Goal: Information Seeking & Learning: Learn about a topic

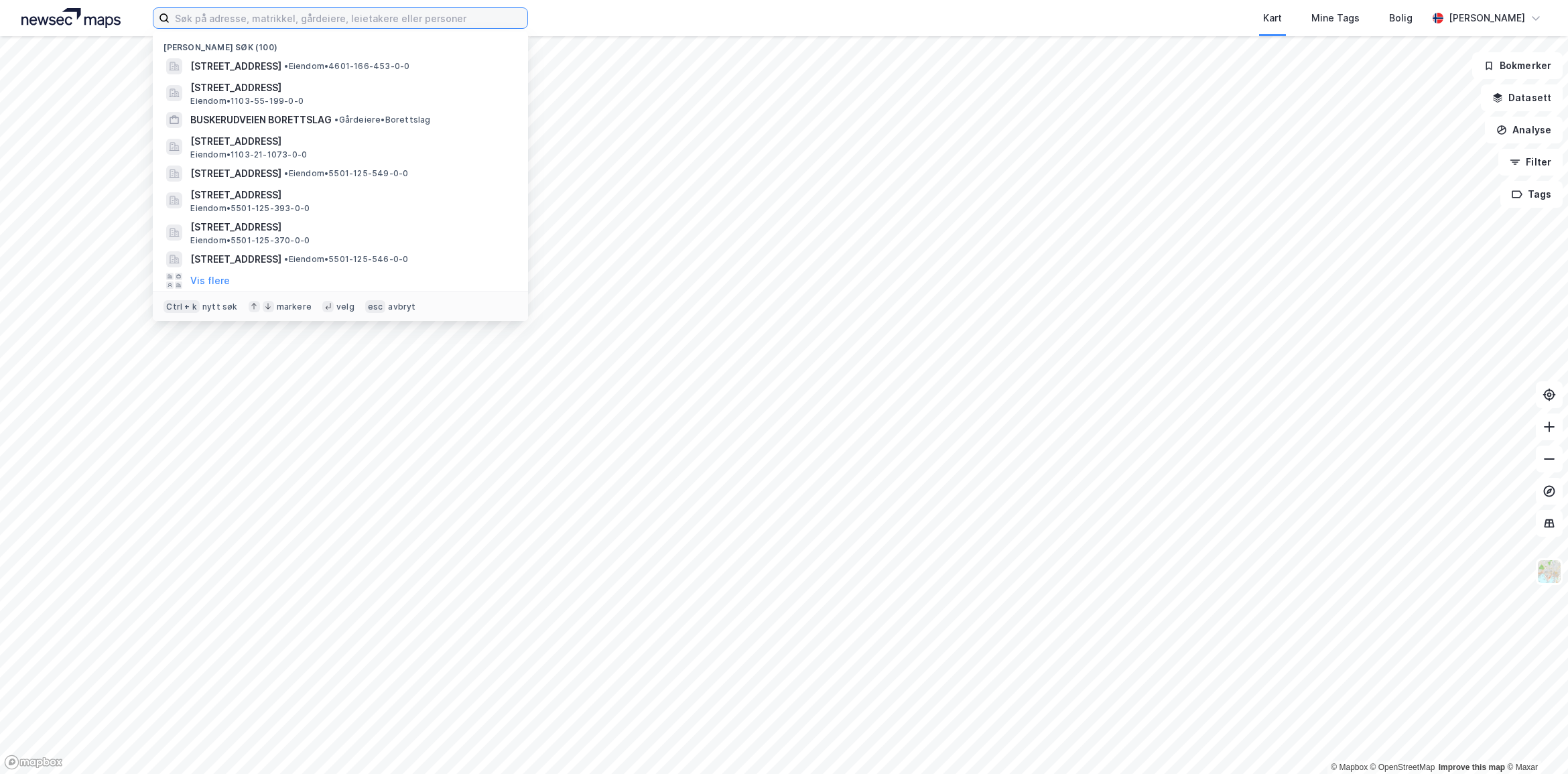
click at [219, 23] on input at bounding box center [348, 18] width 358 height 20
click at [317, 219] on span "[STREET_ADDRESS]" at bounding box center [351, 227] width 322 height 16
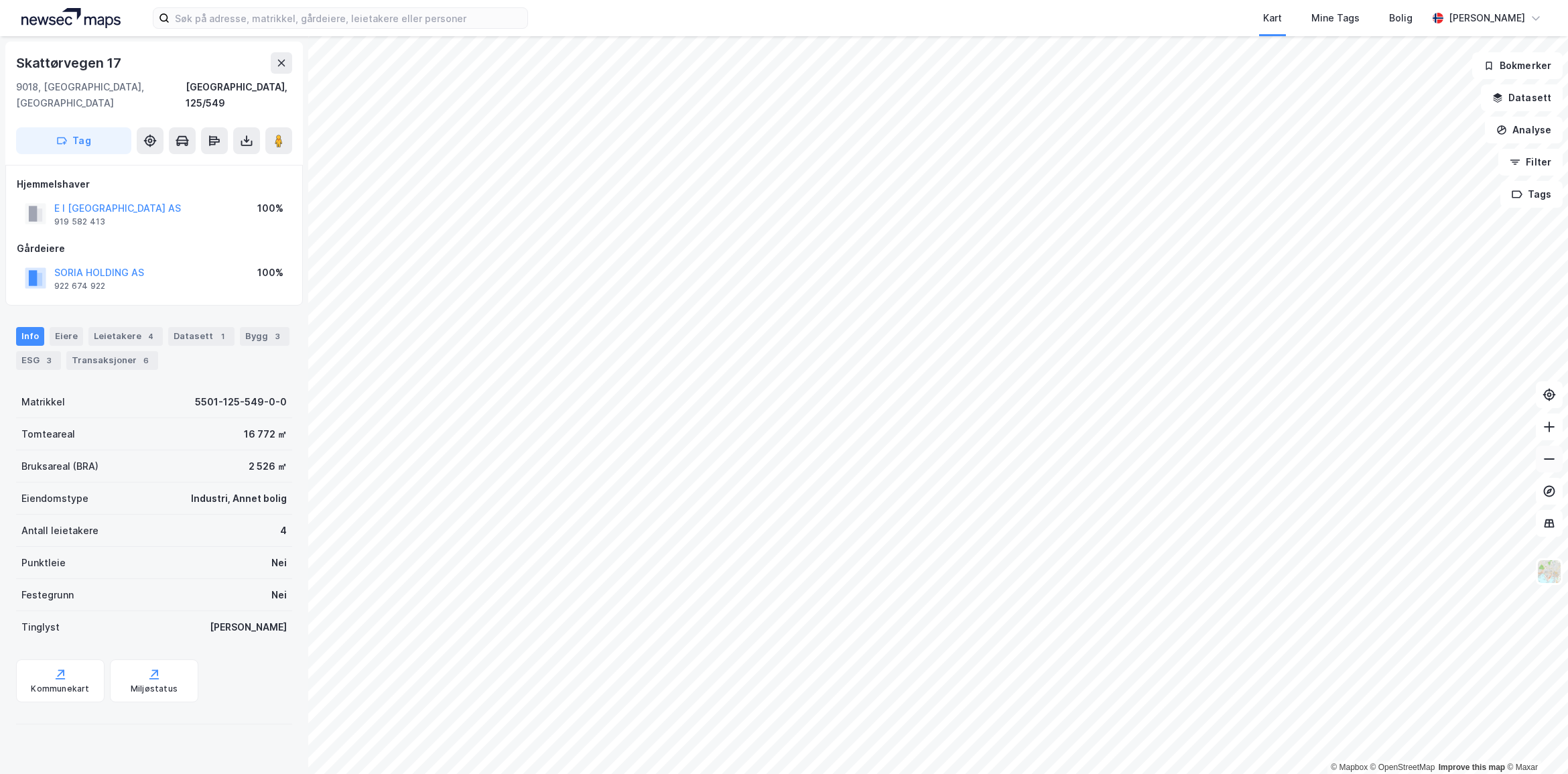
click at [1546, 452] on icon at bounding box center [1549, 459] width 14 height 14
click at [261, 25] on input at bounding box center [348, 18] width 358 height 20
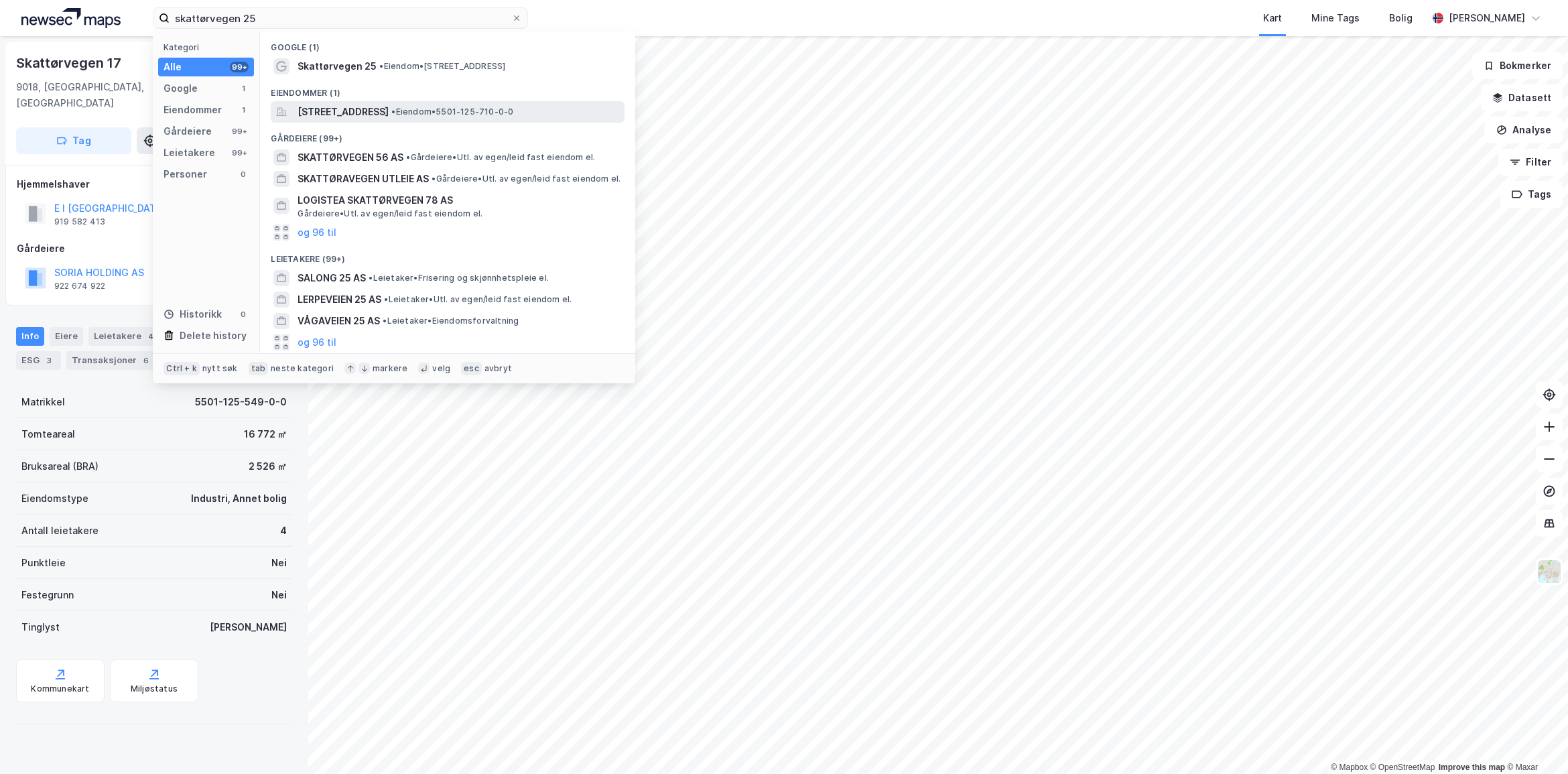
click at [389, 112] on span "[STREET_ADDRESS]" at bounding box center [343, 112] width 91 height 16
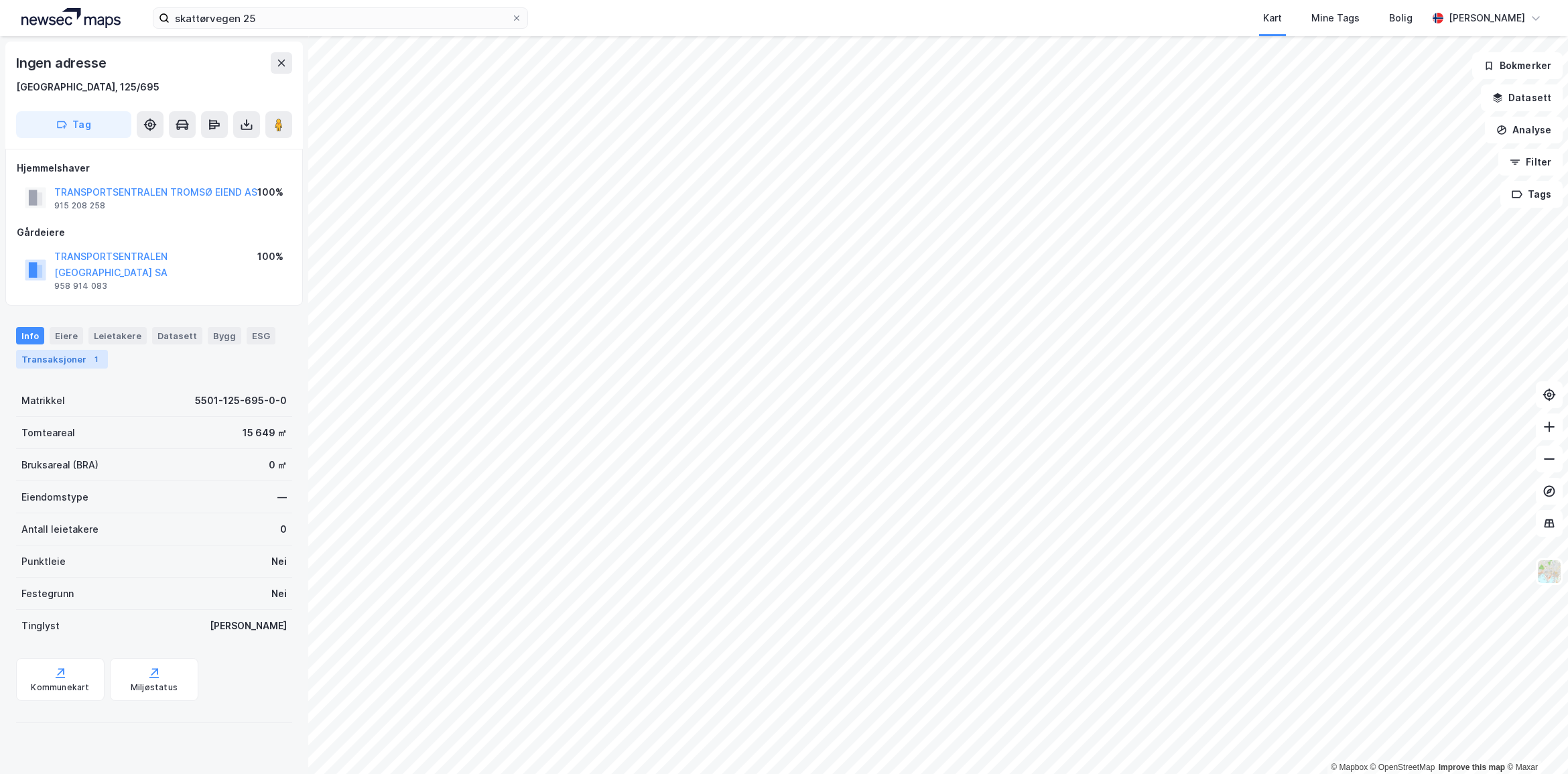
click at [66, 350] on div "Transaksjoner 1" at bounding box center [62, 359] width 92 height 19
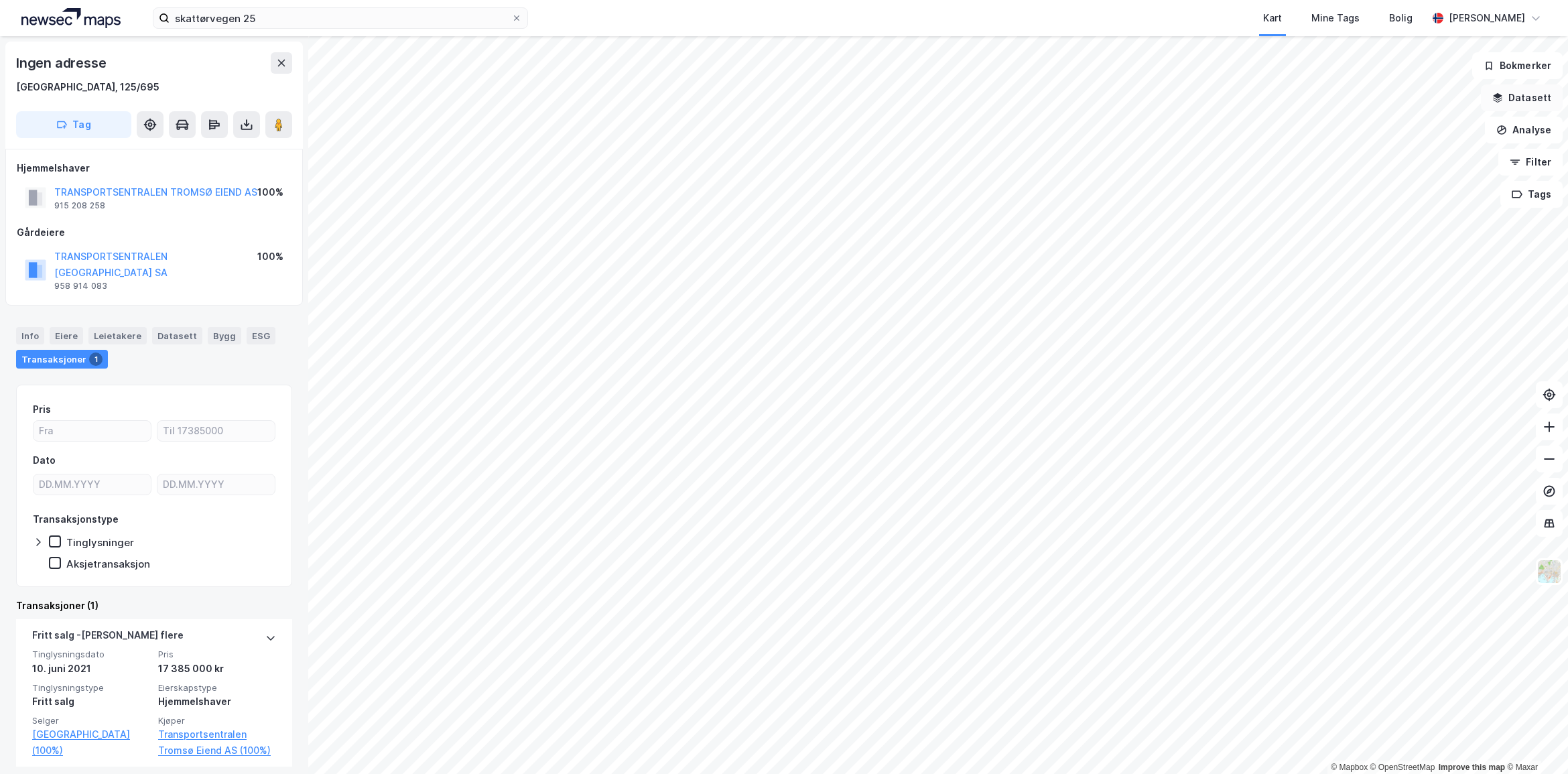
click at [1522, 95] on button "Datasett" at bounding box center [1522, 98] width 82 height 27
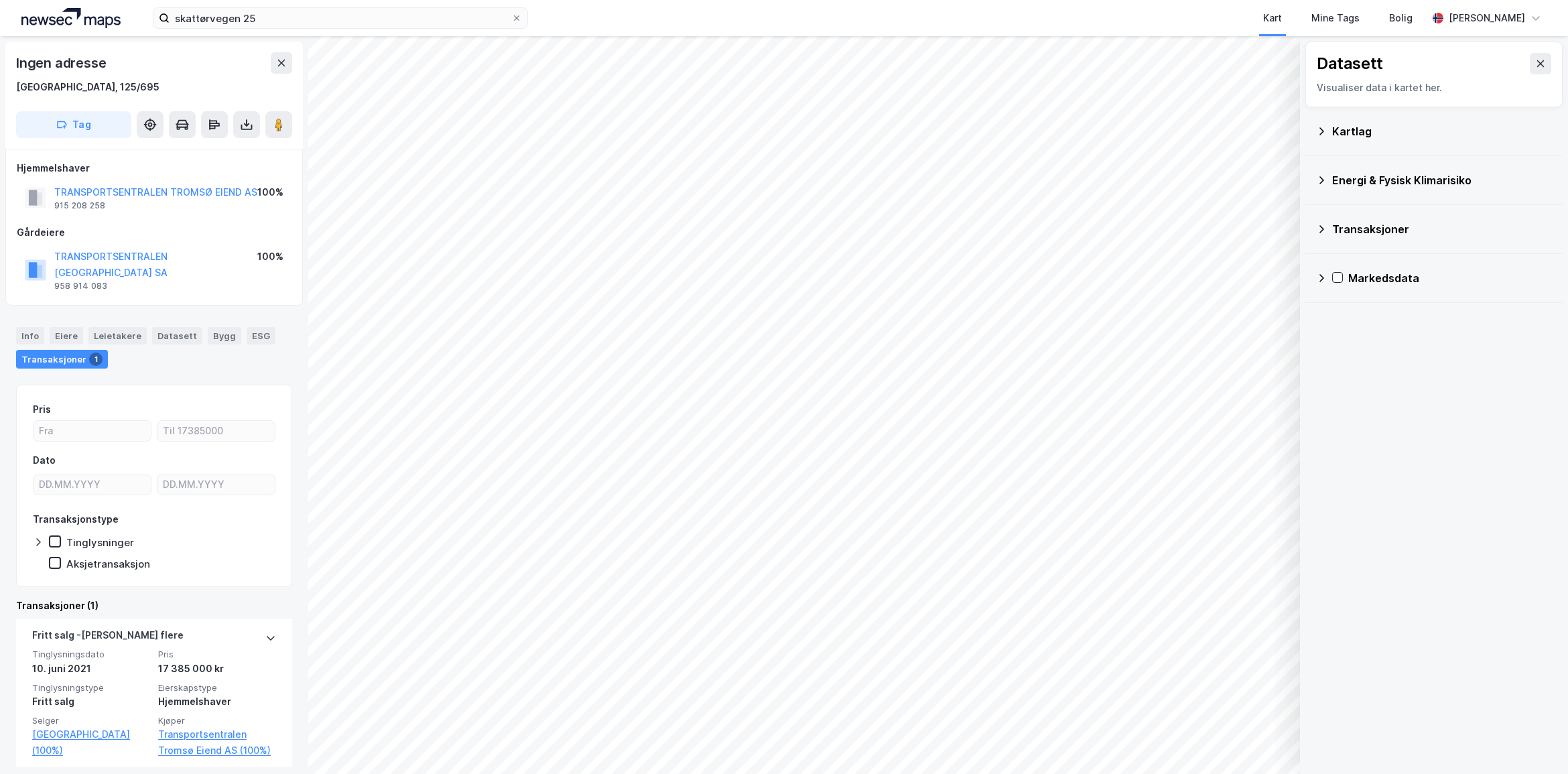
click at [1328, 128] on div "Kartlag" at bounding box center [1433, 131] width 236 height 32
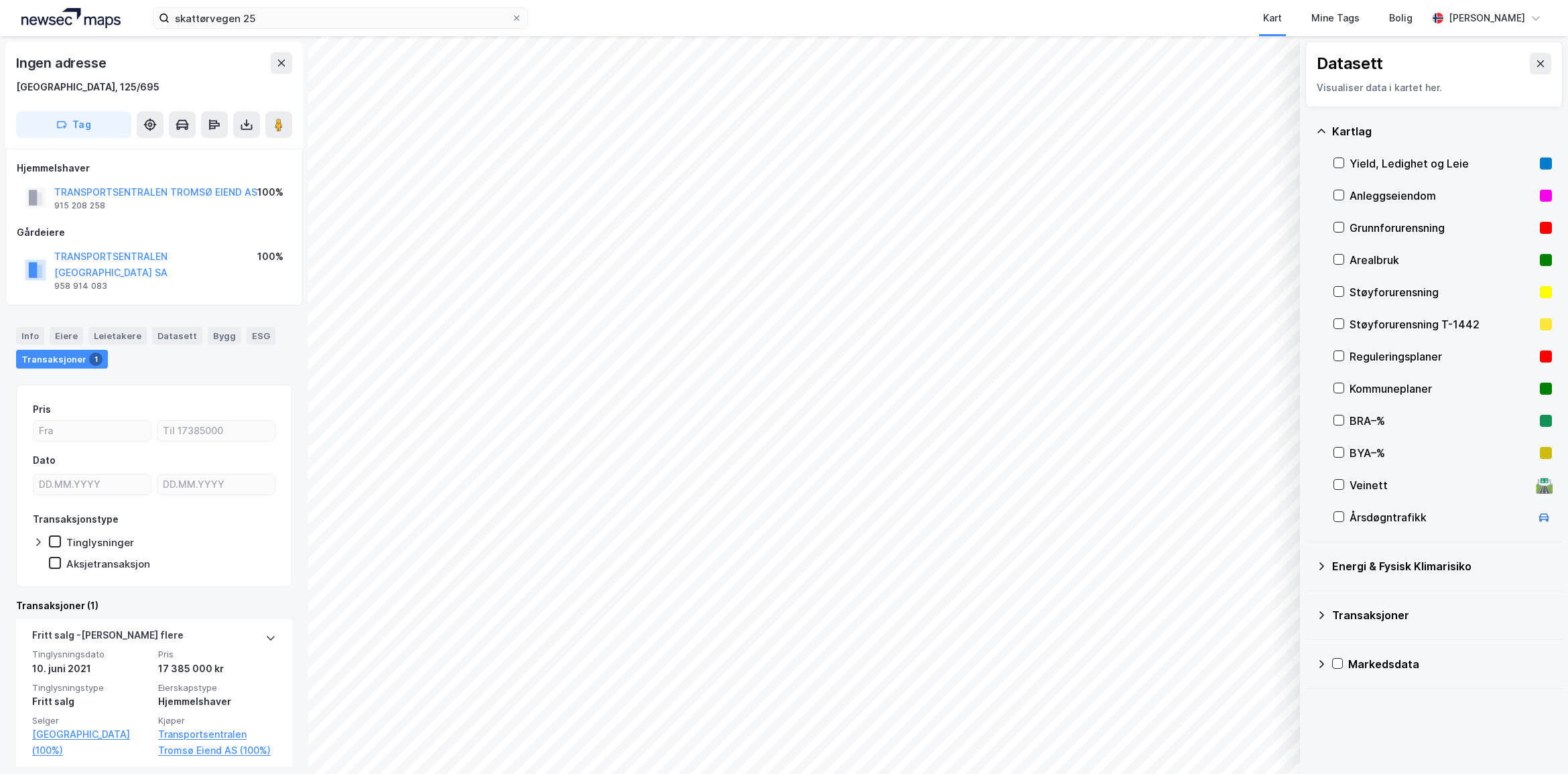
click at [1385, 169] on div "Yield, Ledighet og Leie" at bounding box center [1443, 163] width 185 height 16
click at [1339, 666] on icon at bounding box center [1337, 663] width 9 height 9
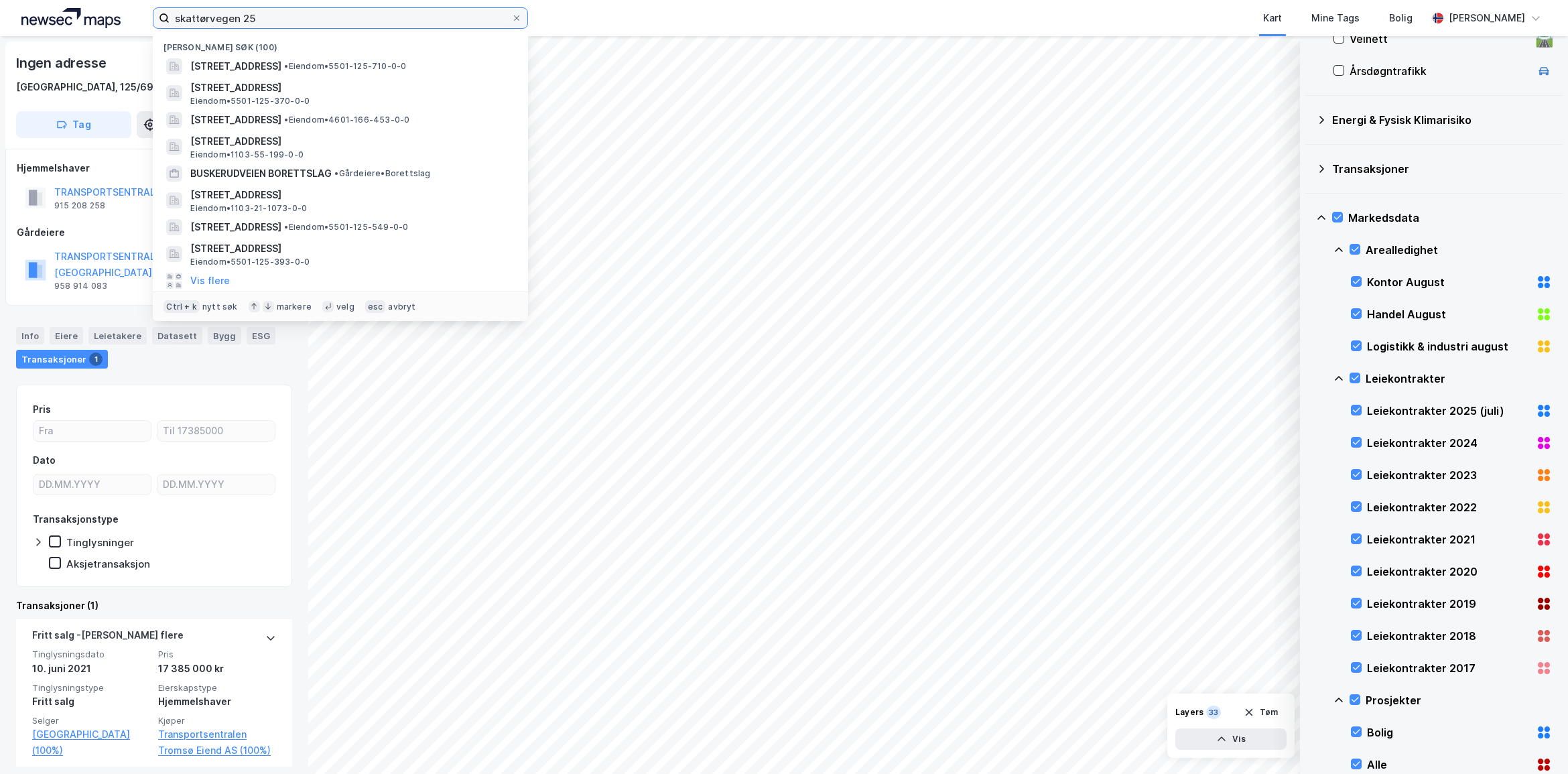
drag, startPoint x: 270, startPoint y: 10, endPoint x: -6, endPoint y: -22, distance: 277.8
click at [0, 0] on html "skattørvegen 25 Nylige søk (100) [STREET_ADDRESS] • Eiendom • 5501-125-710-0-0 …" at bounding box center [784, 387] width 1568 height 774
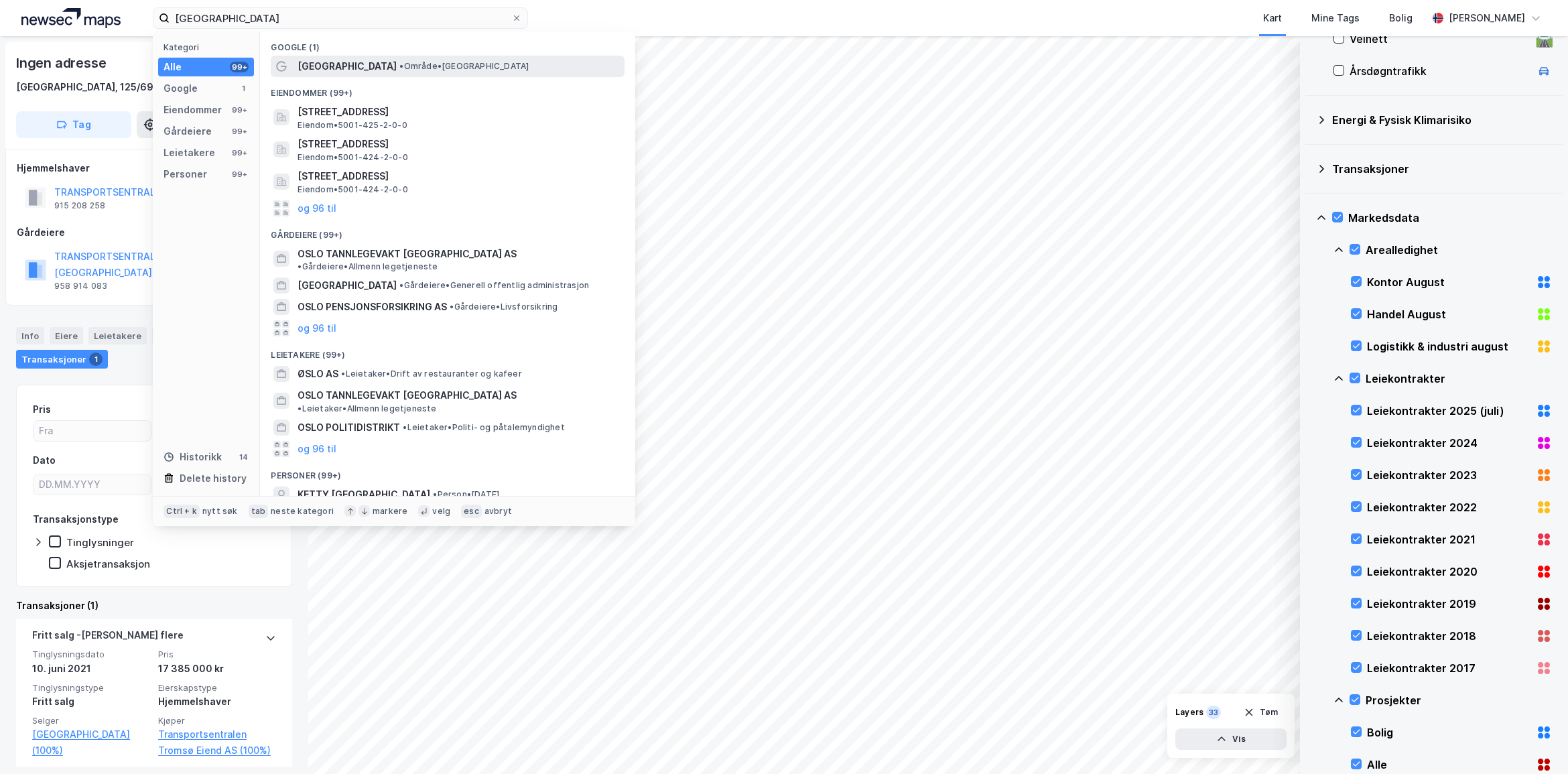
click at [310, 73] on span "[GEOGRAPHIC_DATA]" at bounding box center [347, 66] width 99 height 16
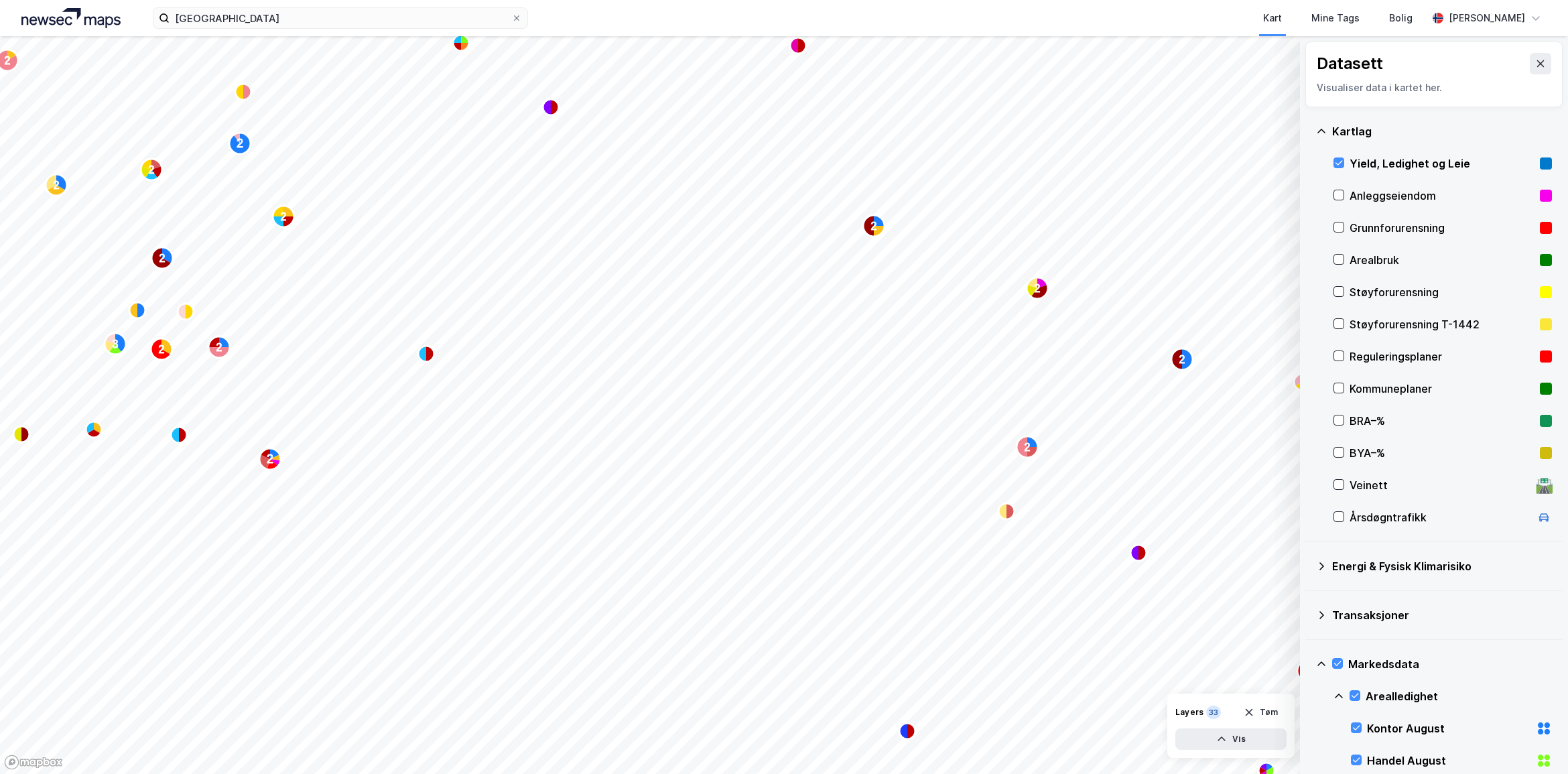
click at [1377, 159] on div "Yield, Ledighet og Leie" at bounding box center [1443, 163] width 185 height 16
click at [1393, 165] on div "Yield, Ledighet og Leie" at bounding box center [1443, 163] width 185 height 16
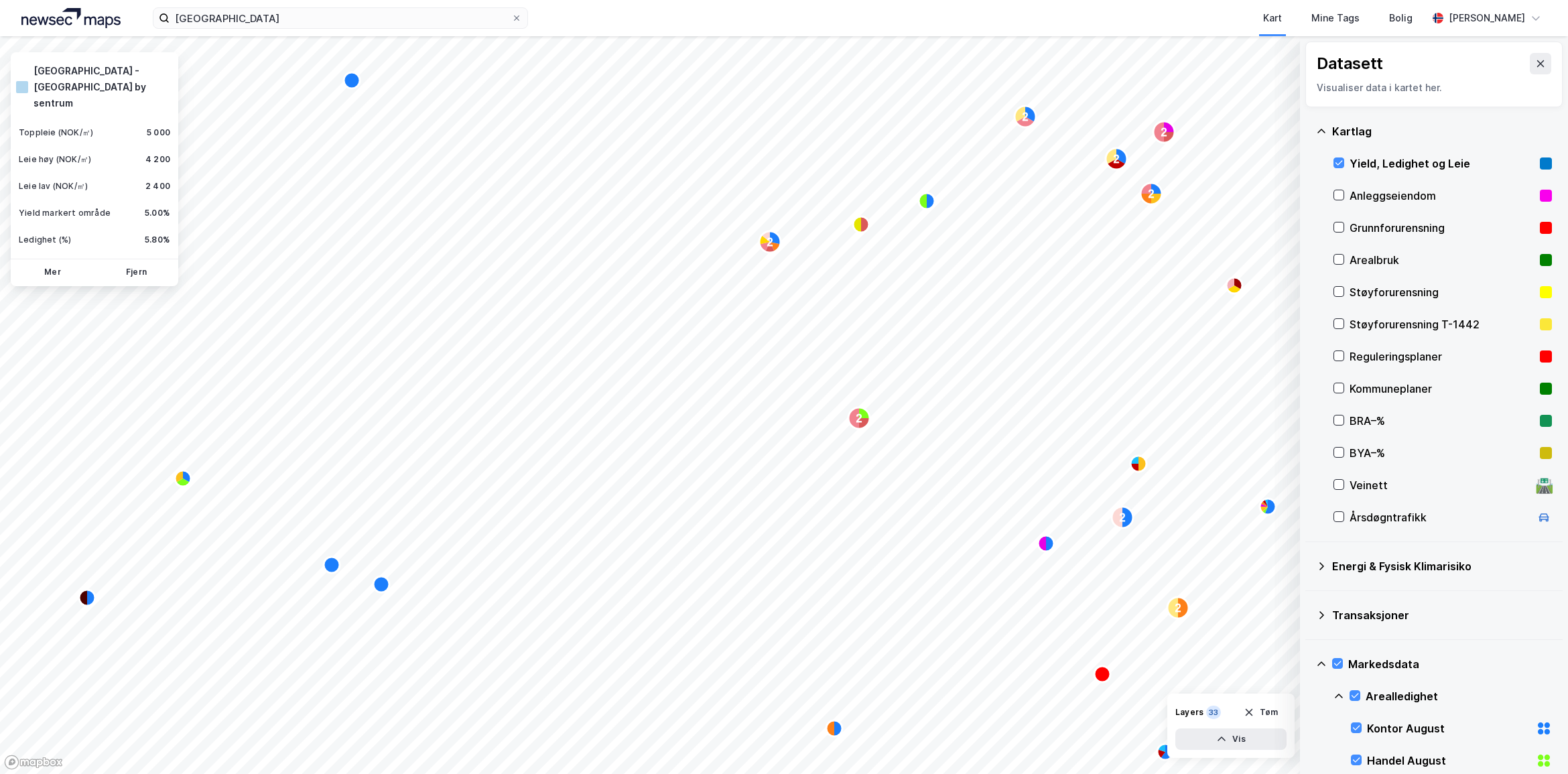
scroll to position [446, 0]
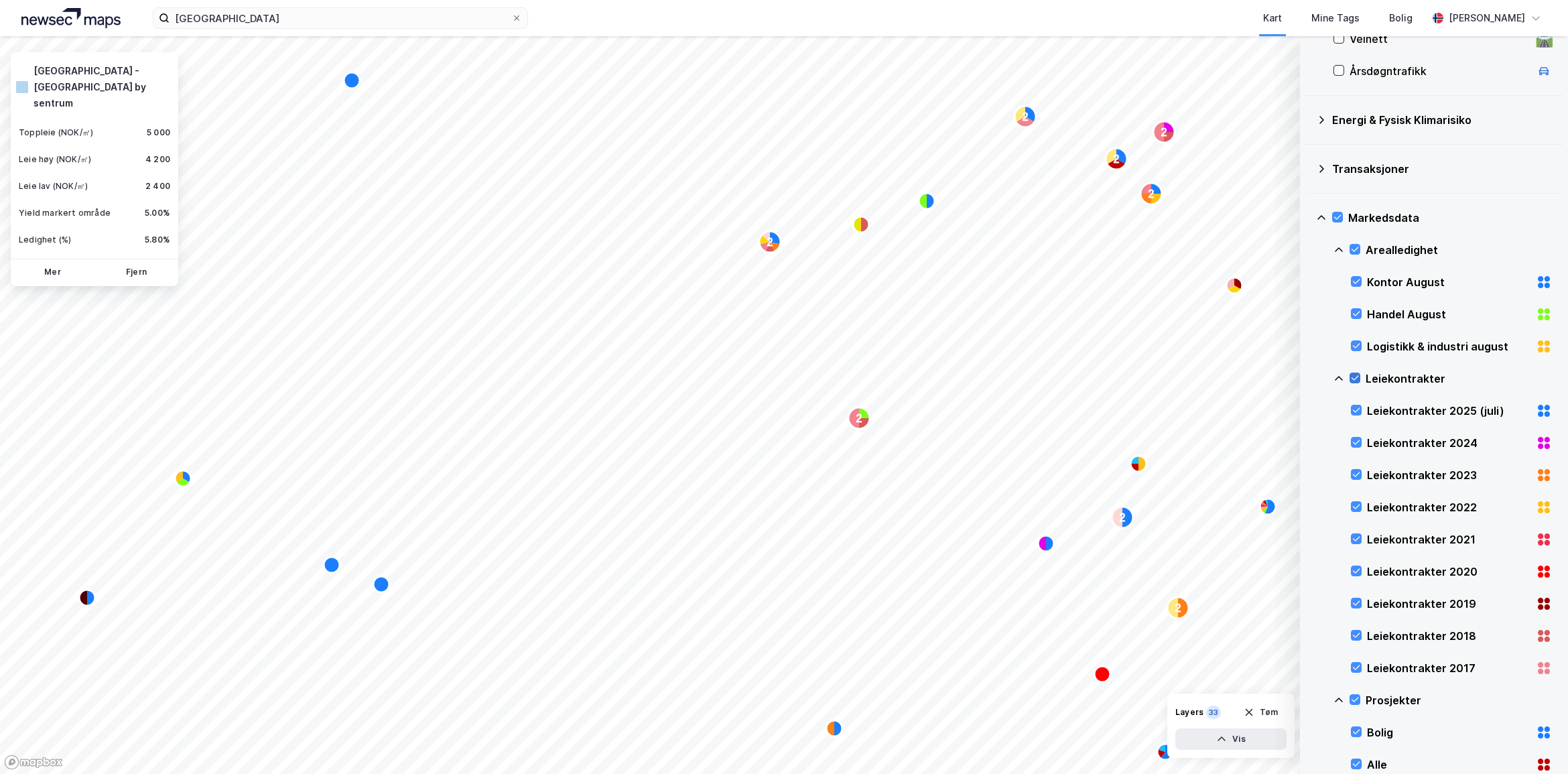
click at [1354, 380] on icon at bounding box center [1355, 378] width 7 height 5
click at [1361, 243] on div "Arealledighet" at bounding box center [1443, 249] width 219 height 32
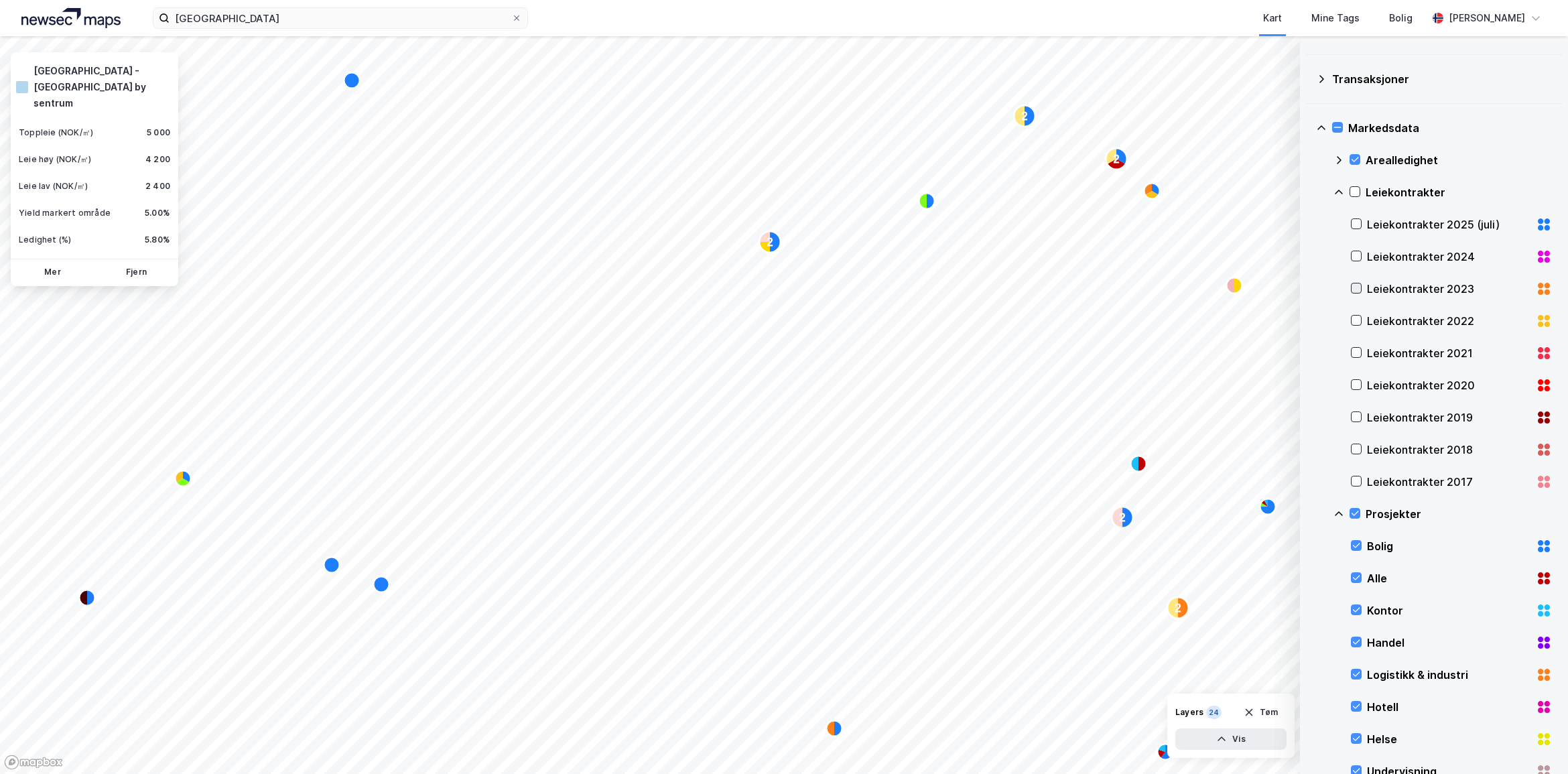
scroll to position [0, 0]
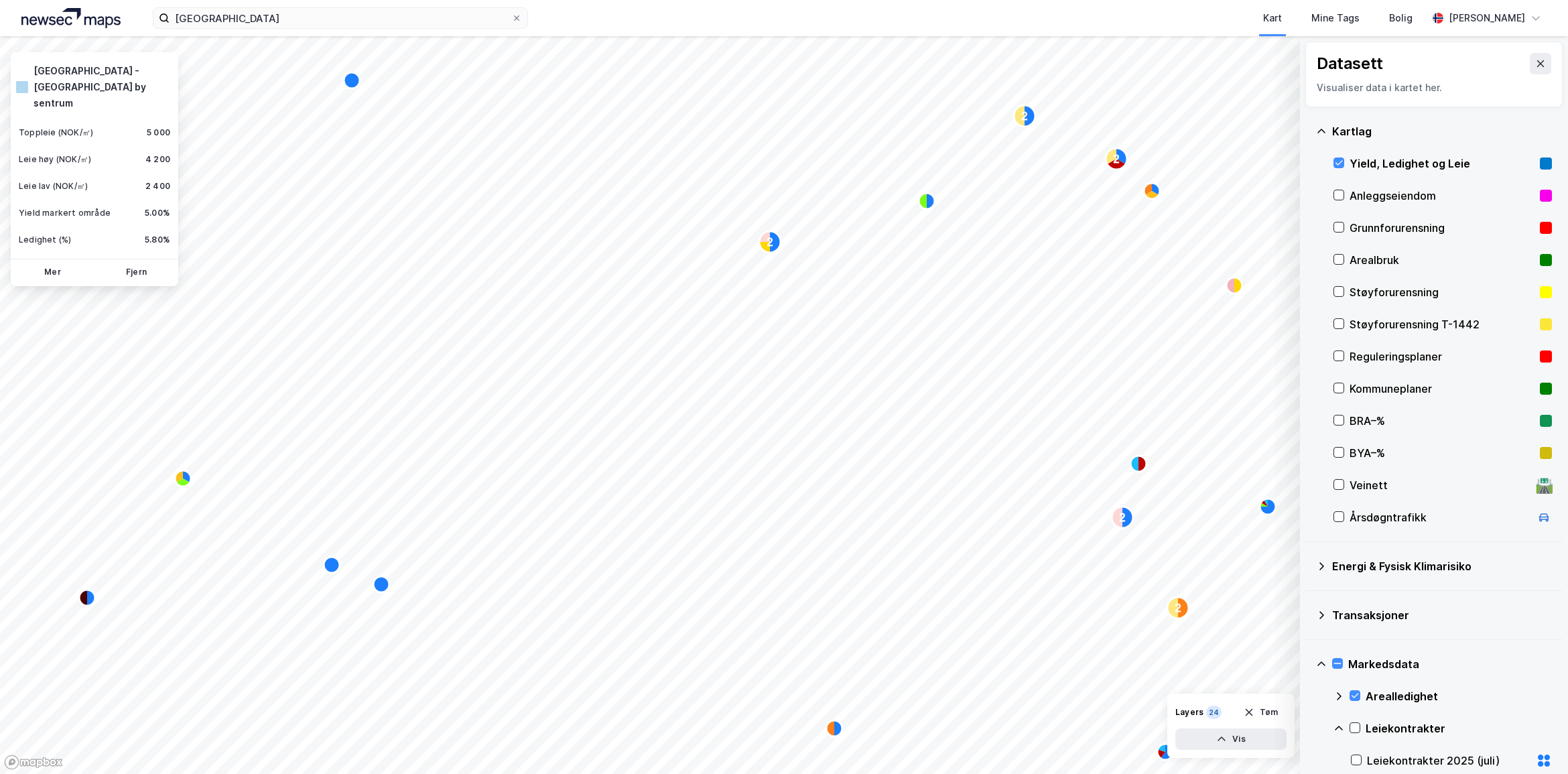
click at [1345, 162] on div "Yield, Ledighet og Leie" at bounding box center [1443, 163] width 219 height 32
click at [1346, 674] on div "Markedsdata" at bounding box center [1433, 664] width 236 height 32
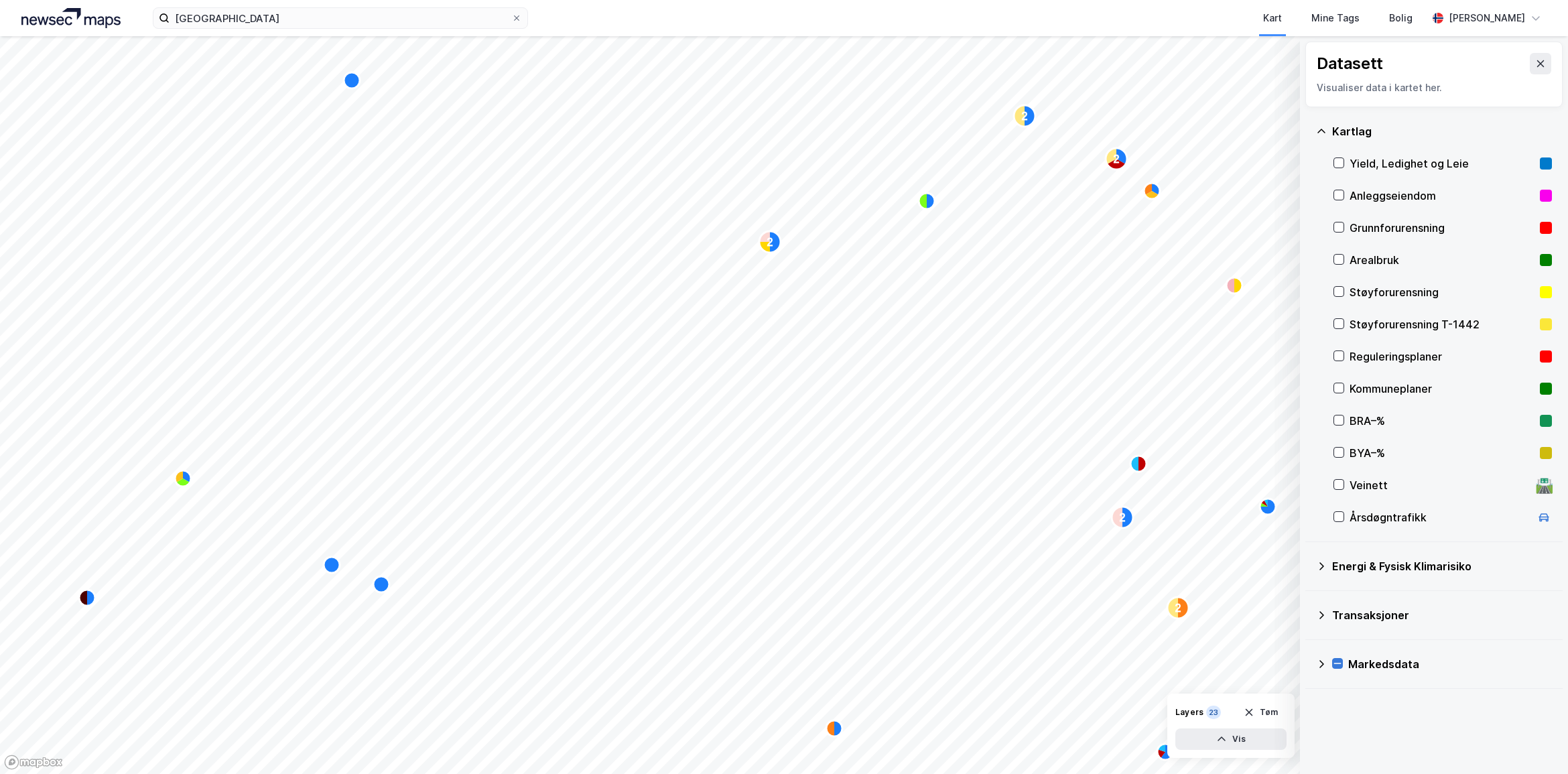
click at [1341, 668] on icon at bounding box center [1337, 663] width 9 height 9
click at [1324, 664] on icon at bounding box center [1321, 664] width 11 height 11
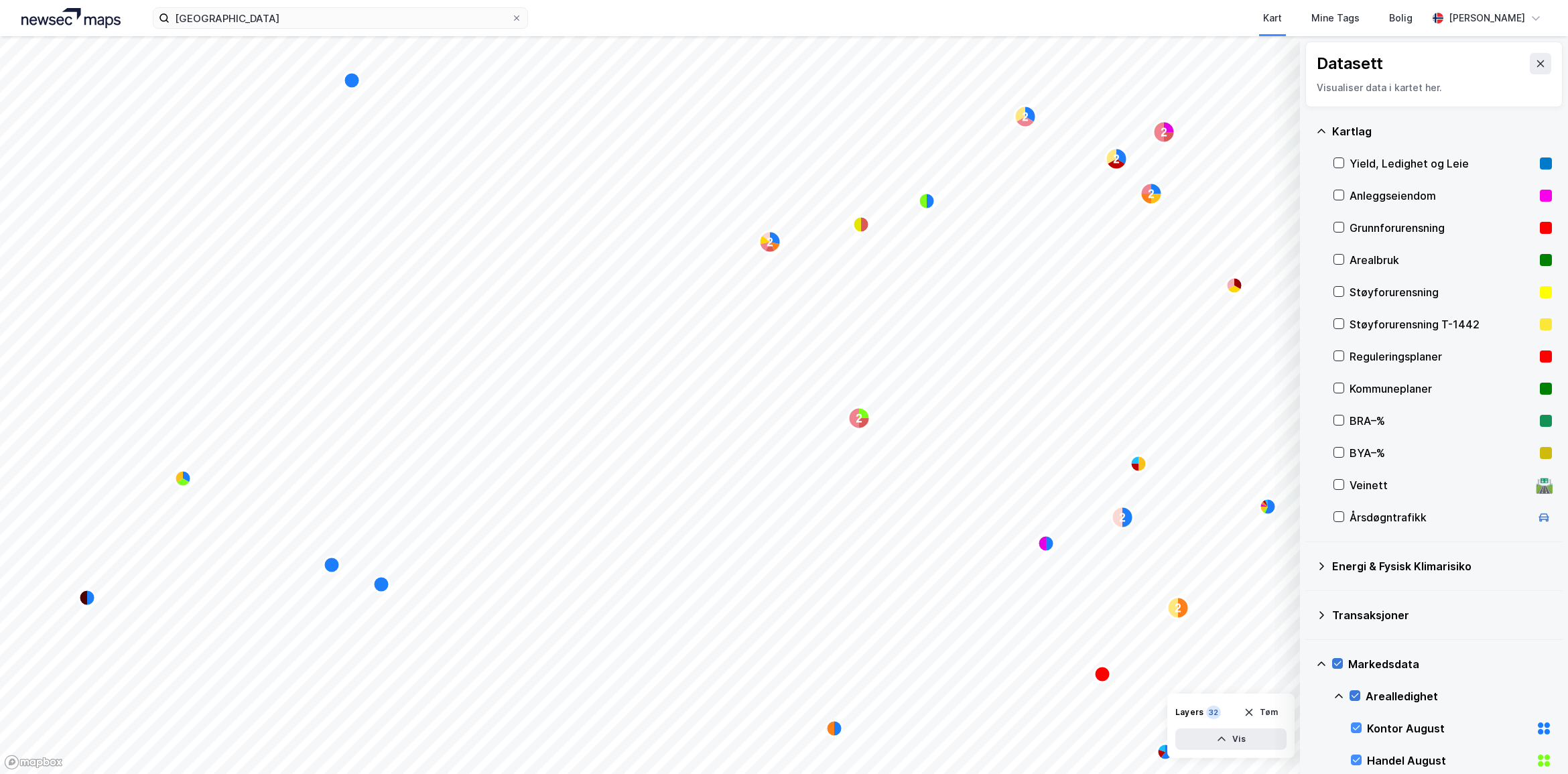
click at [1359, 696] on icon at bounding box center [1354, 695] width 9 height 9
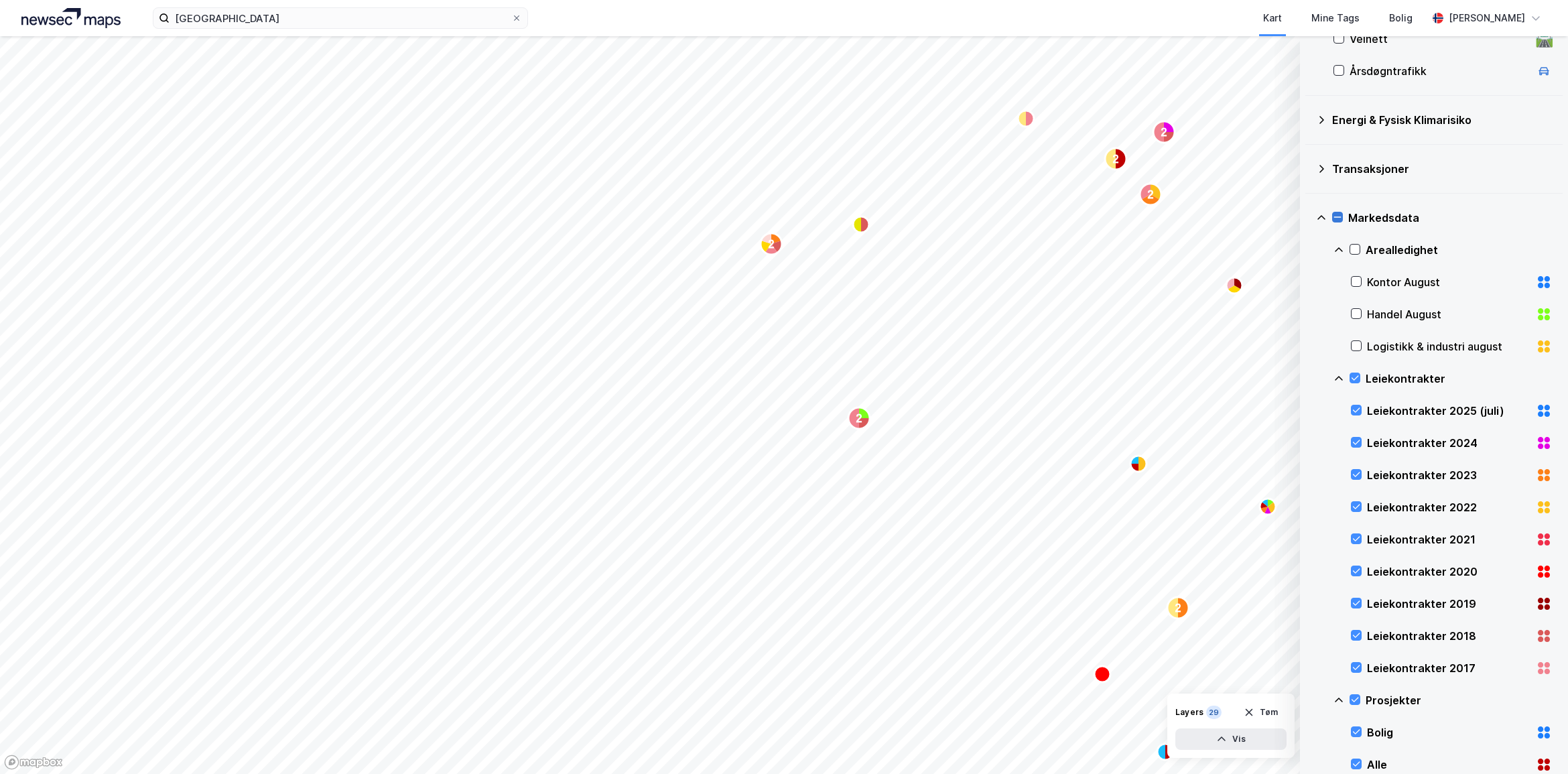
click at [1344, 216] on div "Markedsdata" at bounding box center [1433, 217] width 236 height 32
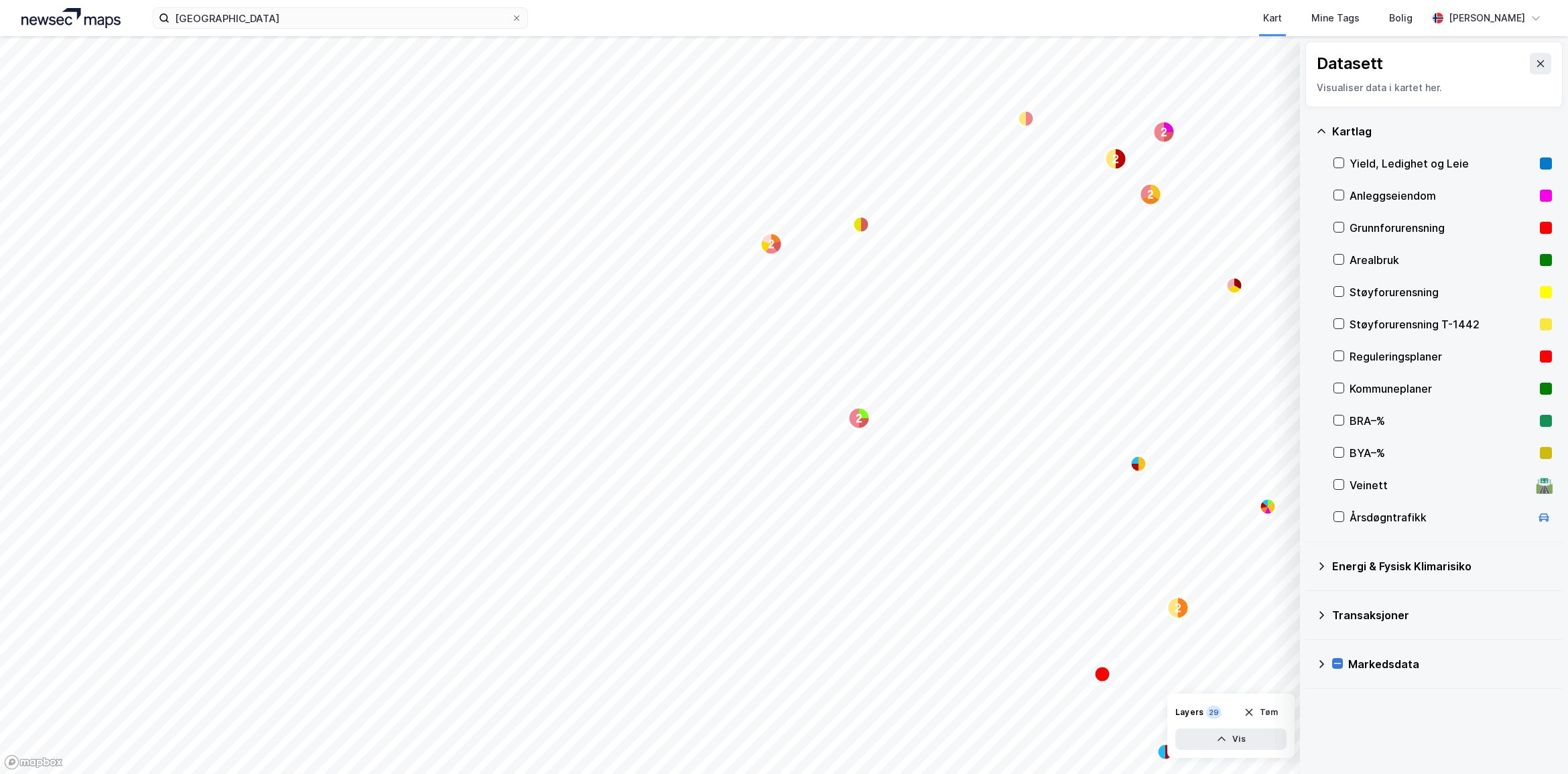
click at [1340, 666] on icon at bounding box center [1337, 663] width 9 height 9
click at [1339, 667] on icon at bounding box center [1337, 663] width 9 height 9
click at [1328, 607] on div "Transaksjoner" at bounding box center [1433, 615] width 236 height 32
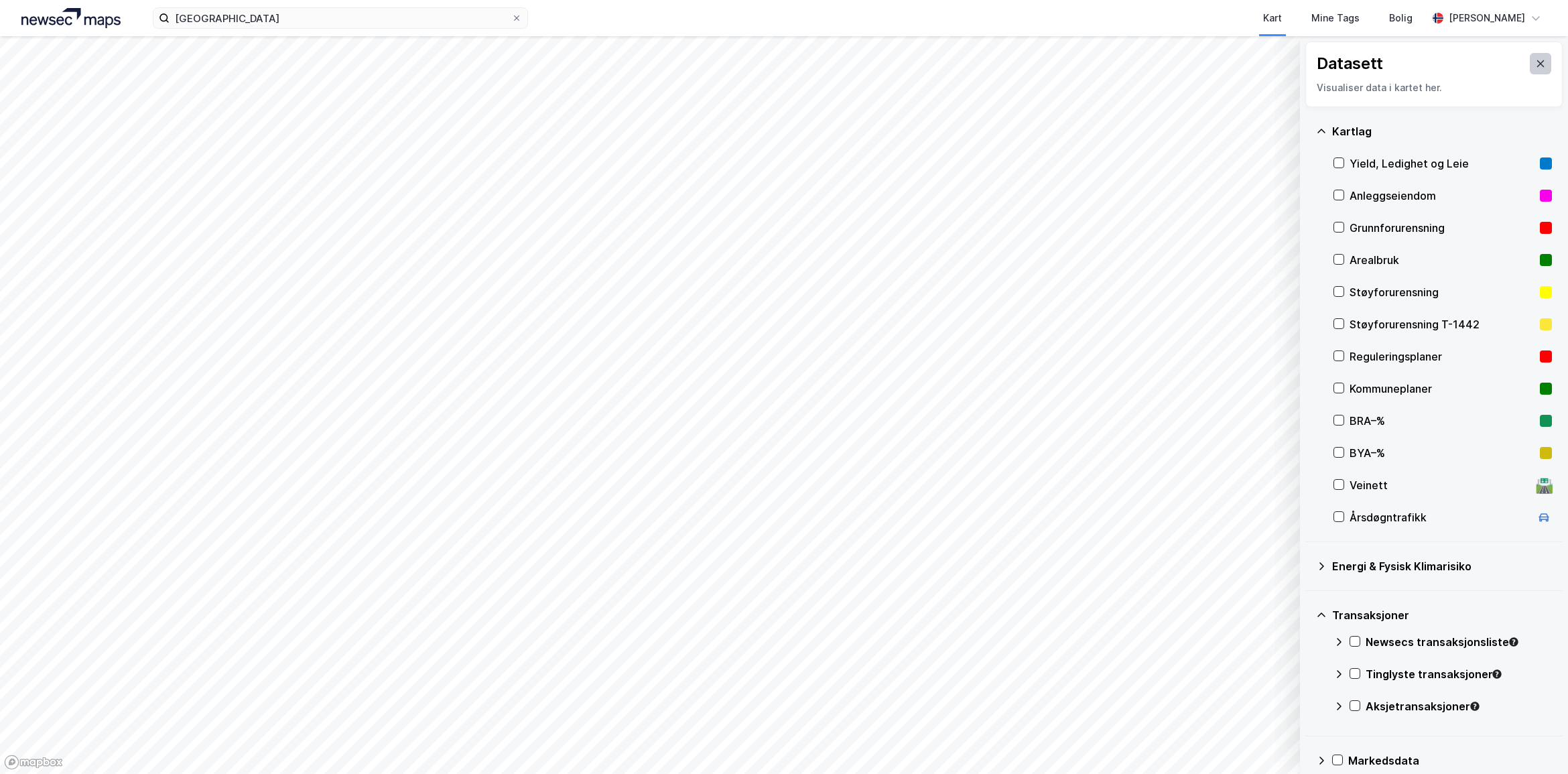
click at [1538, 58] on button at bounding box center [1541, 63] width 21 height 21
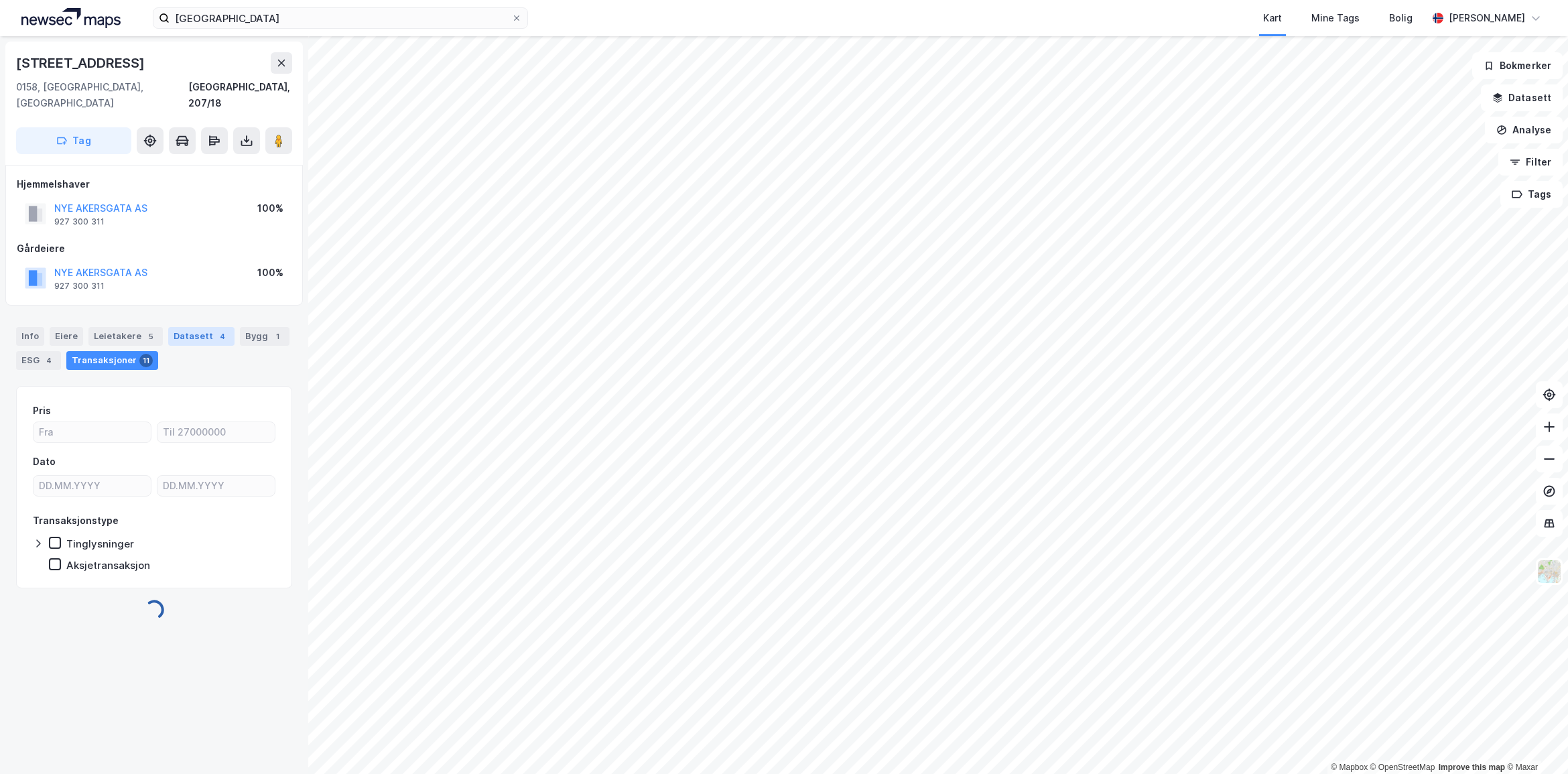
click at [179, 327] on div "Datasett 4" at bounding box center [201, 336] width 66 height 19
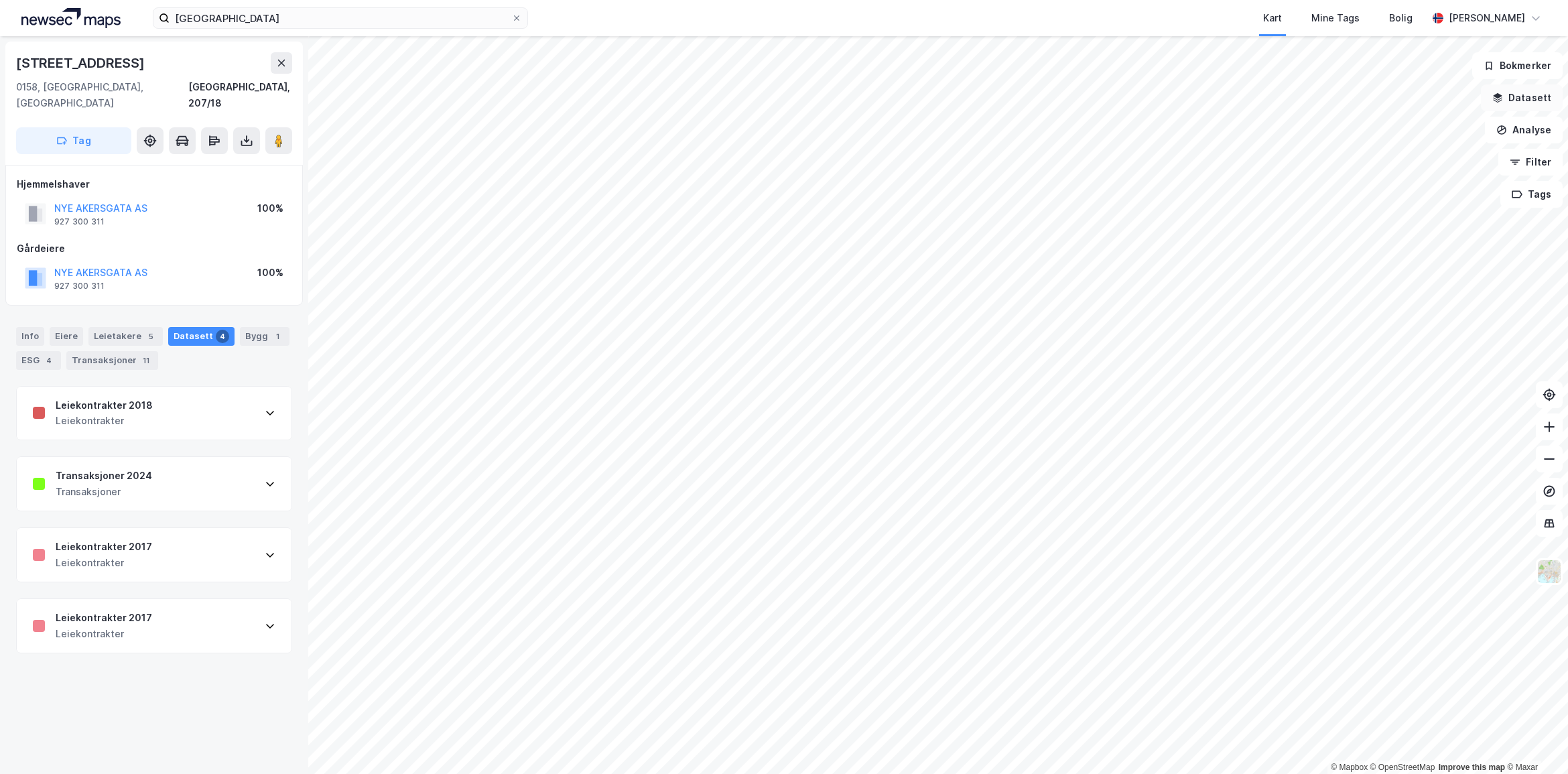
click at [1536, 98] on button "Datasett" at bounding box center [1522, 98] width 82 height 27
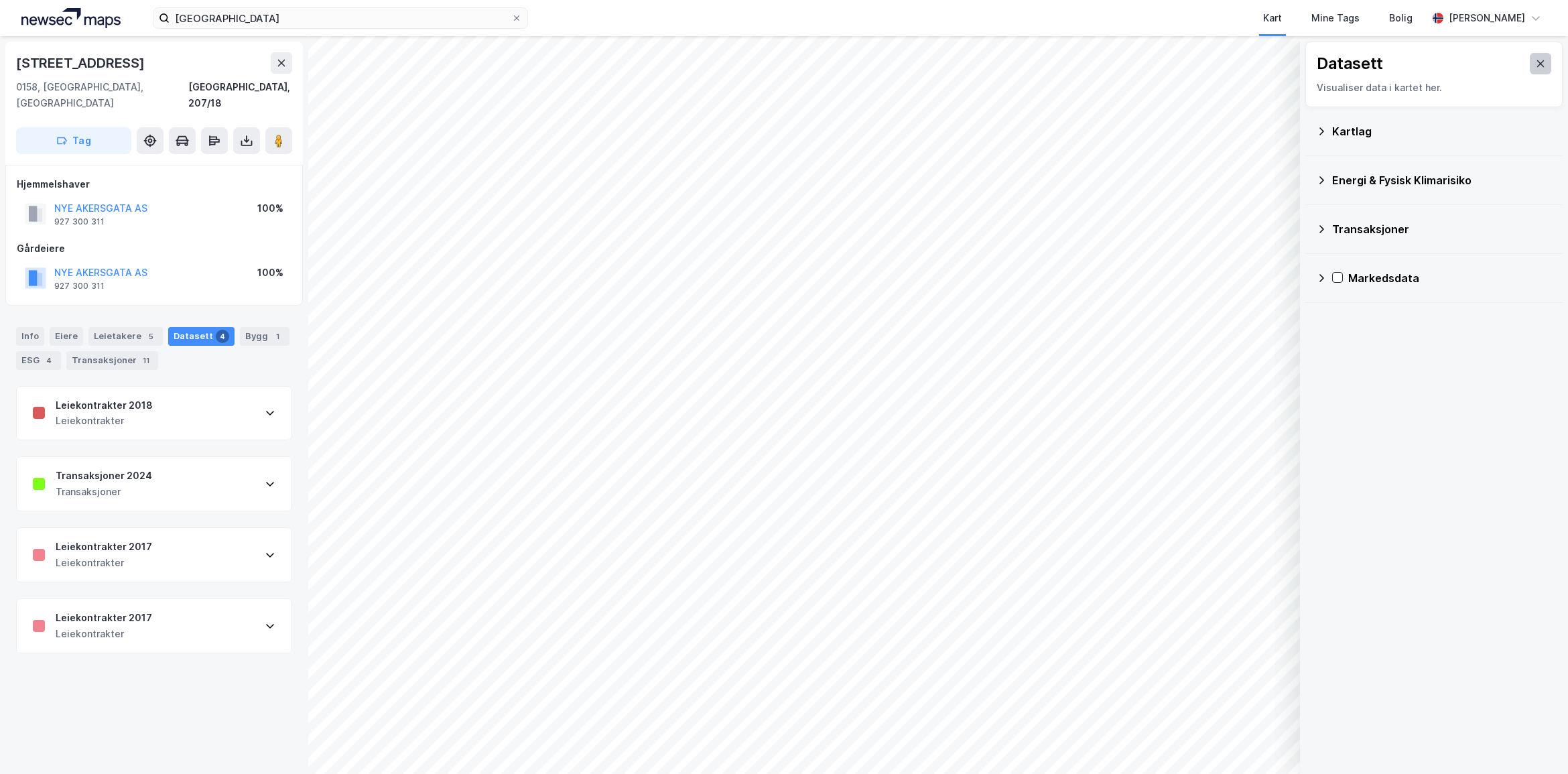
click at [1536, 55] on button at bounding box center [1541, 63] width 21 height 21
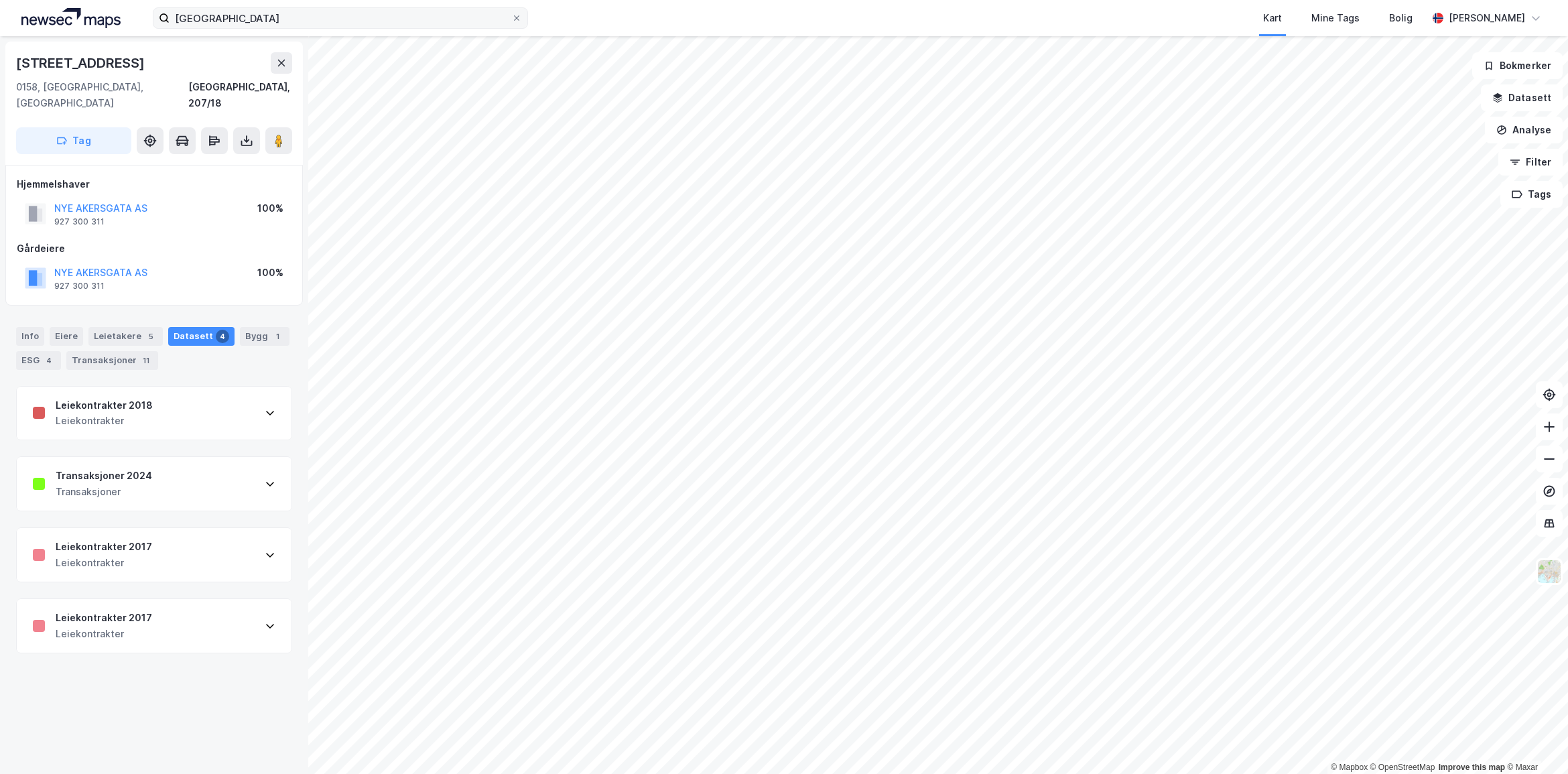
click at [269, 28] on label "[GEOGRAPHIC_DATA]" at bounding box center [340, 18] width 375 height 21
click at [269, 28] on input "[GEOGRAPHIC_DATA]" at bounding box center [340, 18] width 342 height 20
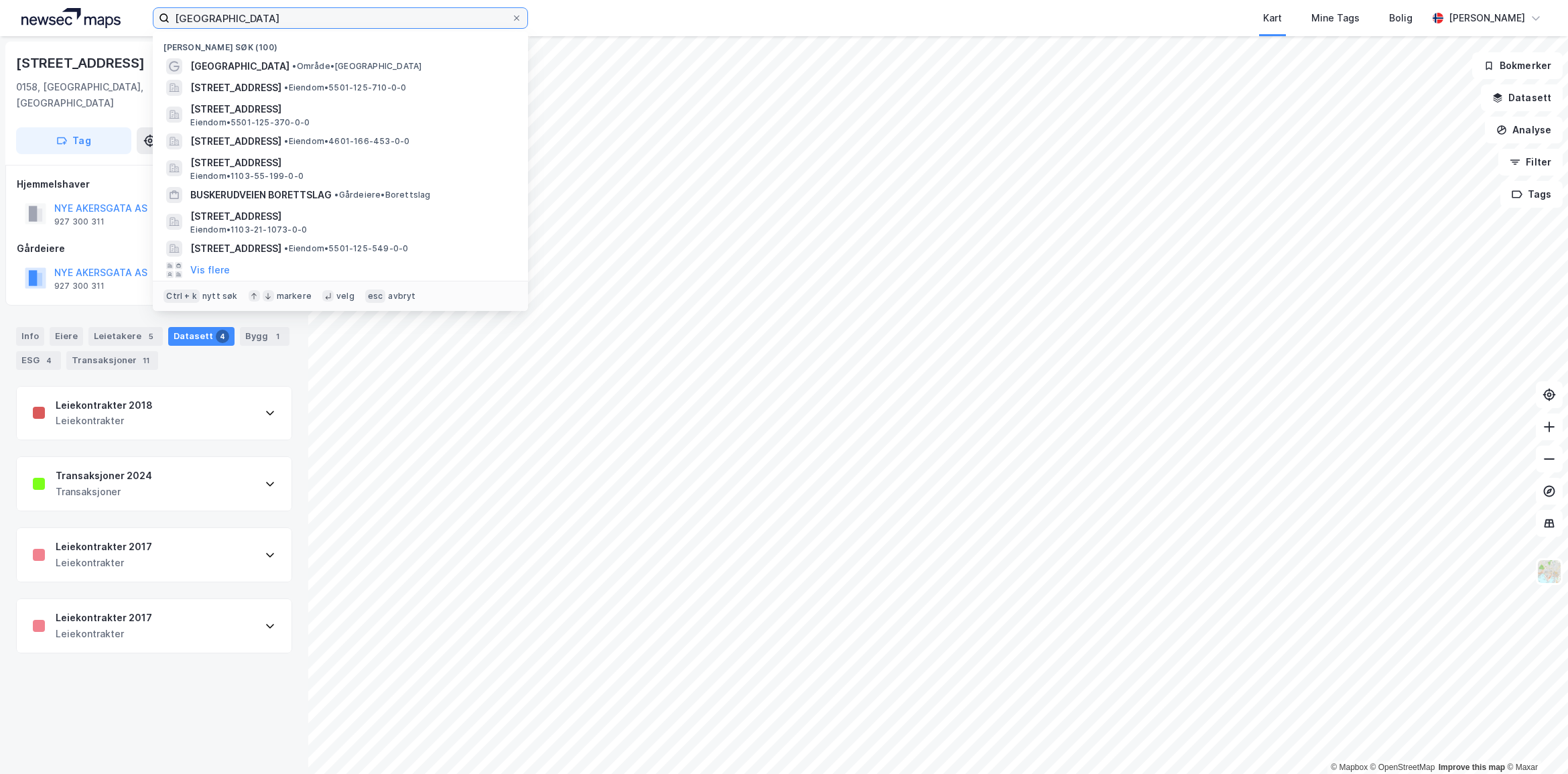
click at [255, 28] on input "[GEOGRAPHIC_DATA]" at bounding box center [340, 18] width 342 height 20
type input "o"
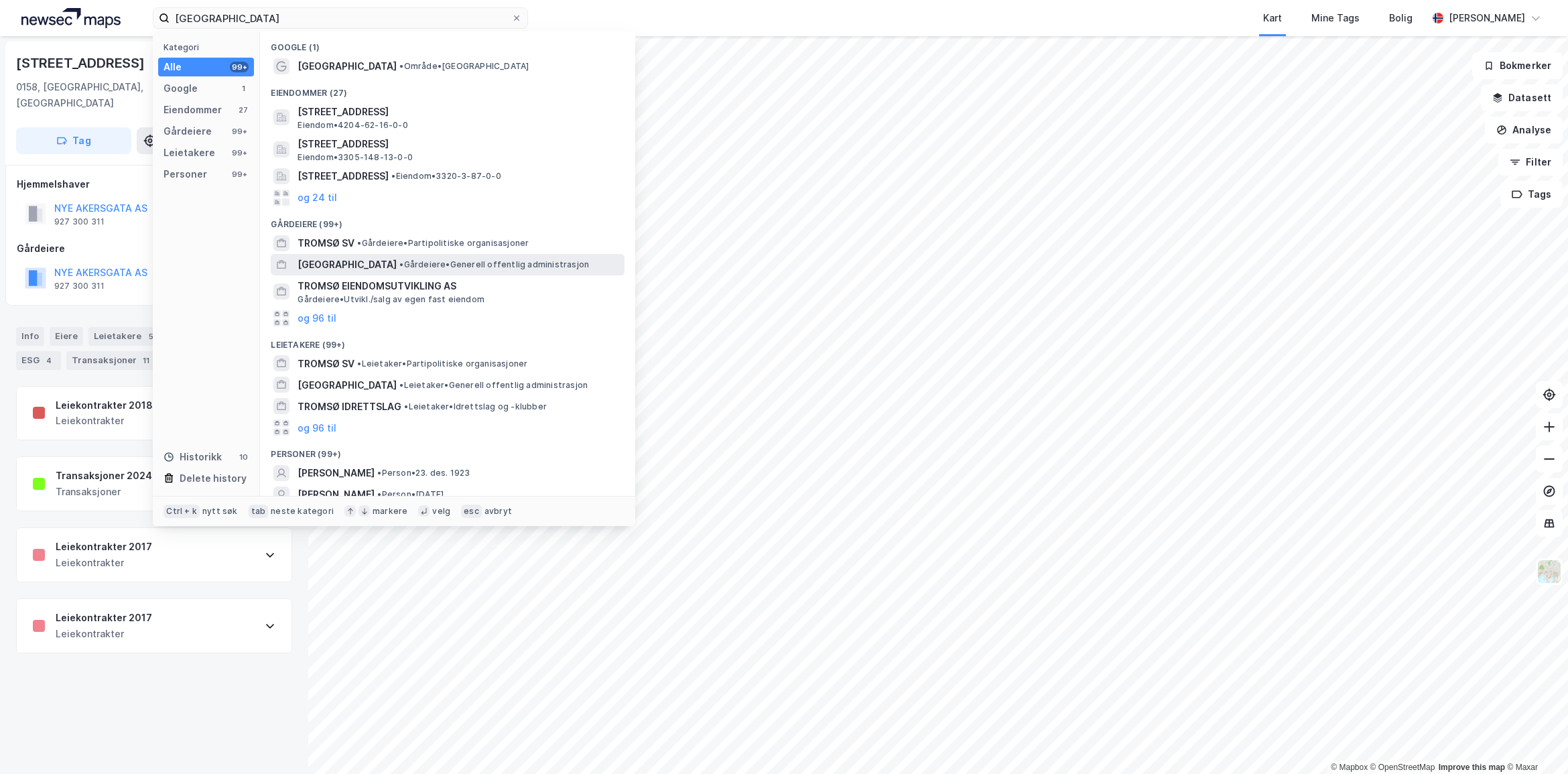
click at [372, 265] on span "[GEOGRAPHIC_DATA]" at bounding box center [347, 264] width 99 height 16
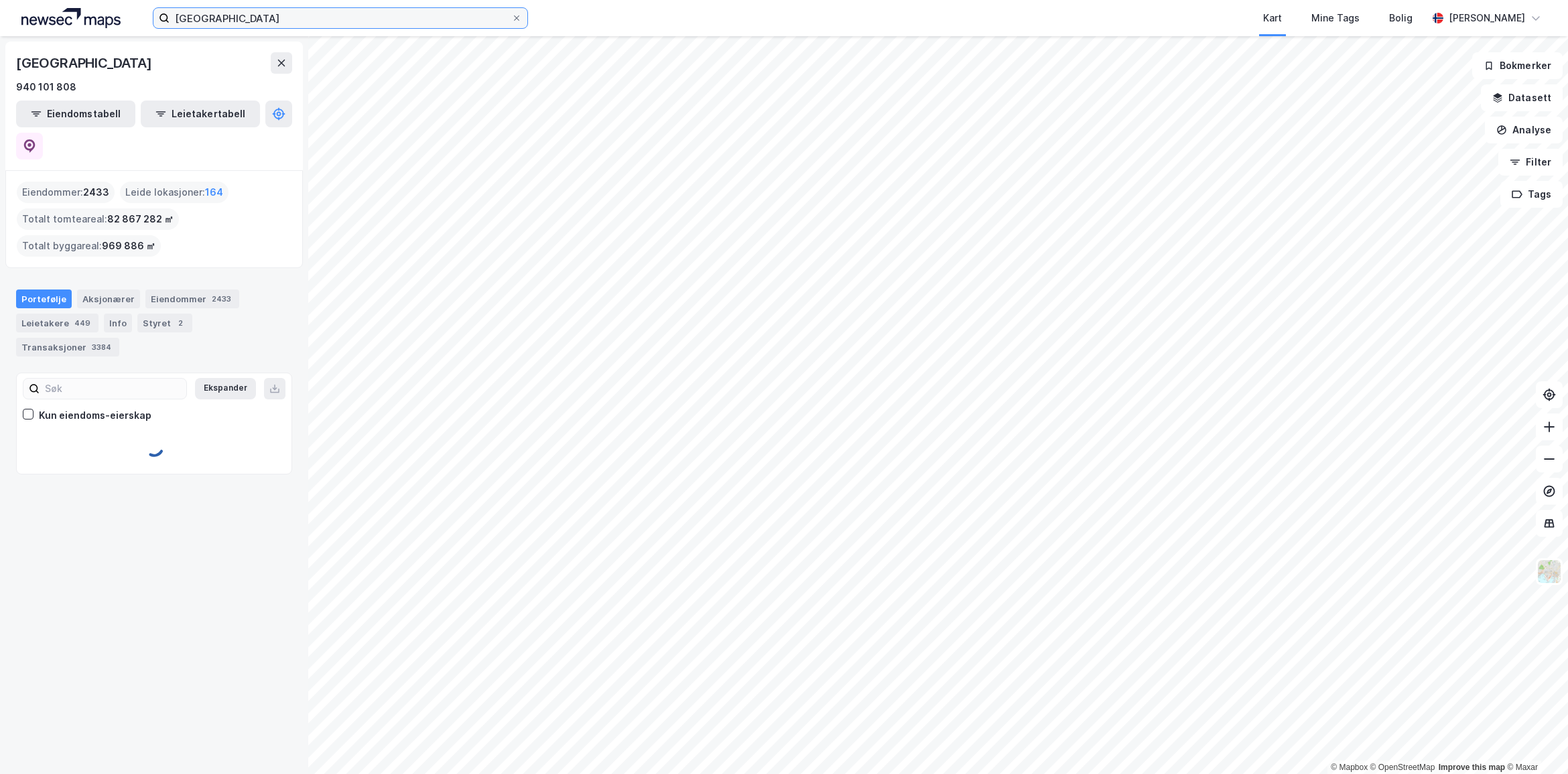
click at [249, 9] on input "[GEOGRAPHIC_DATA]" at bounding box center [340, 18] width 342 height 20
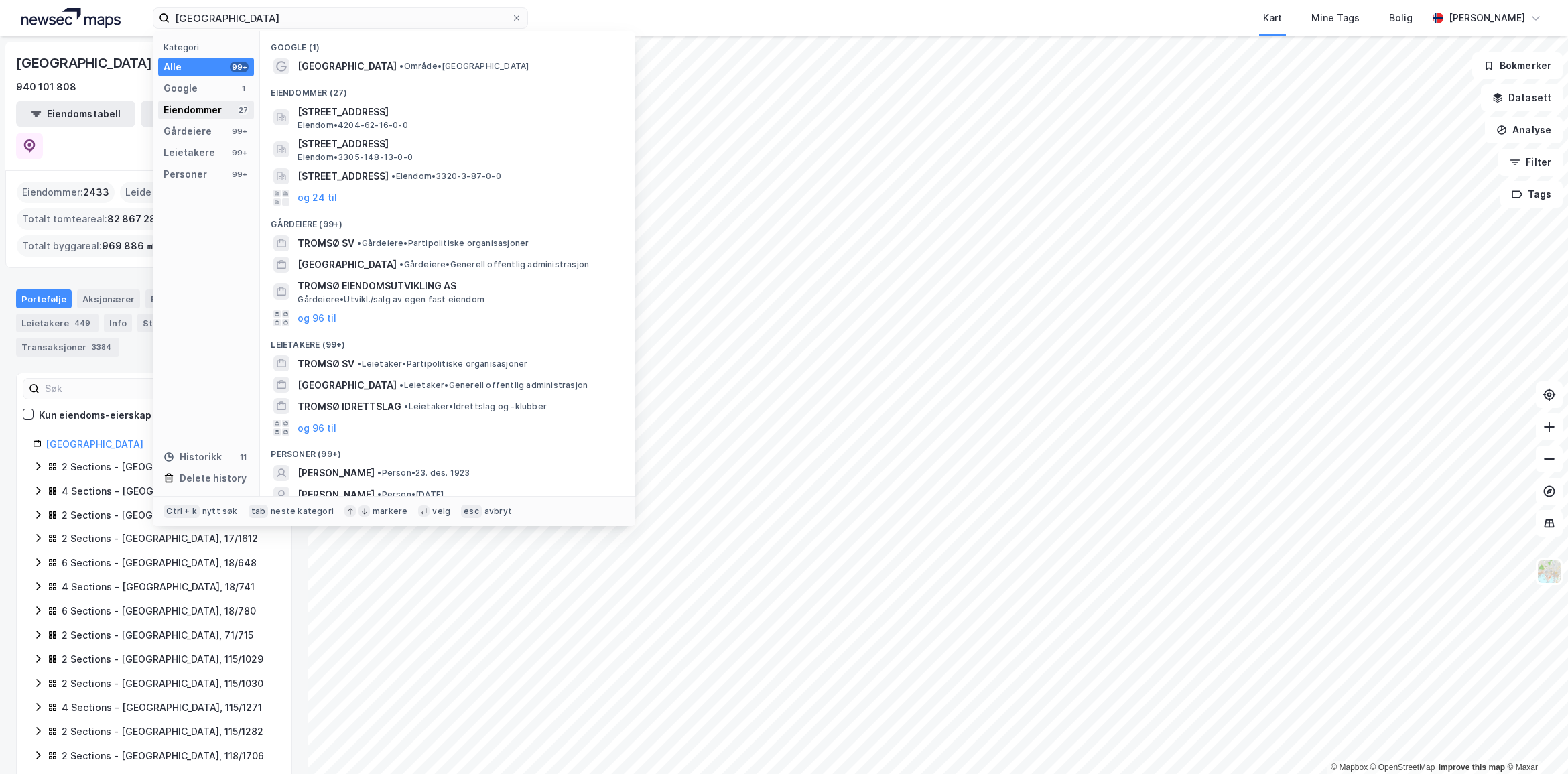
click at [201, 112] on div "Eiendommer" at bounding box center [193, 110] width 58 height 16
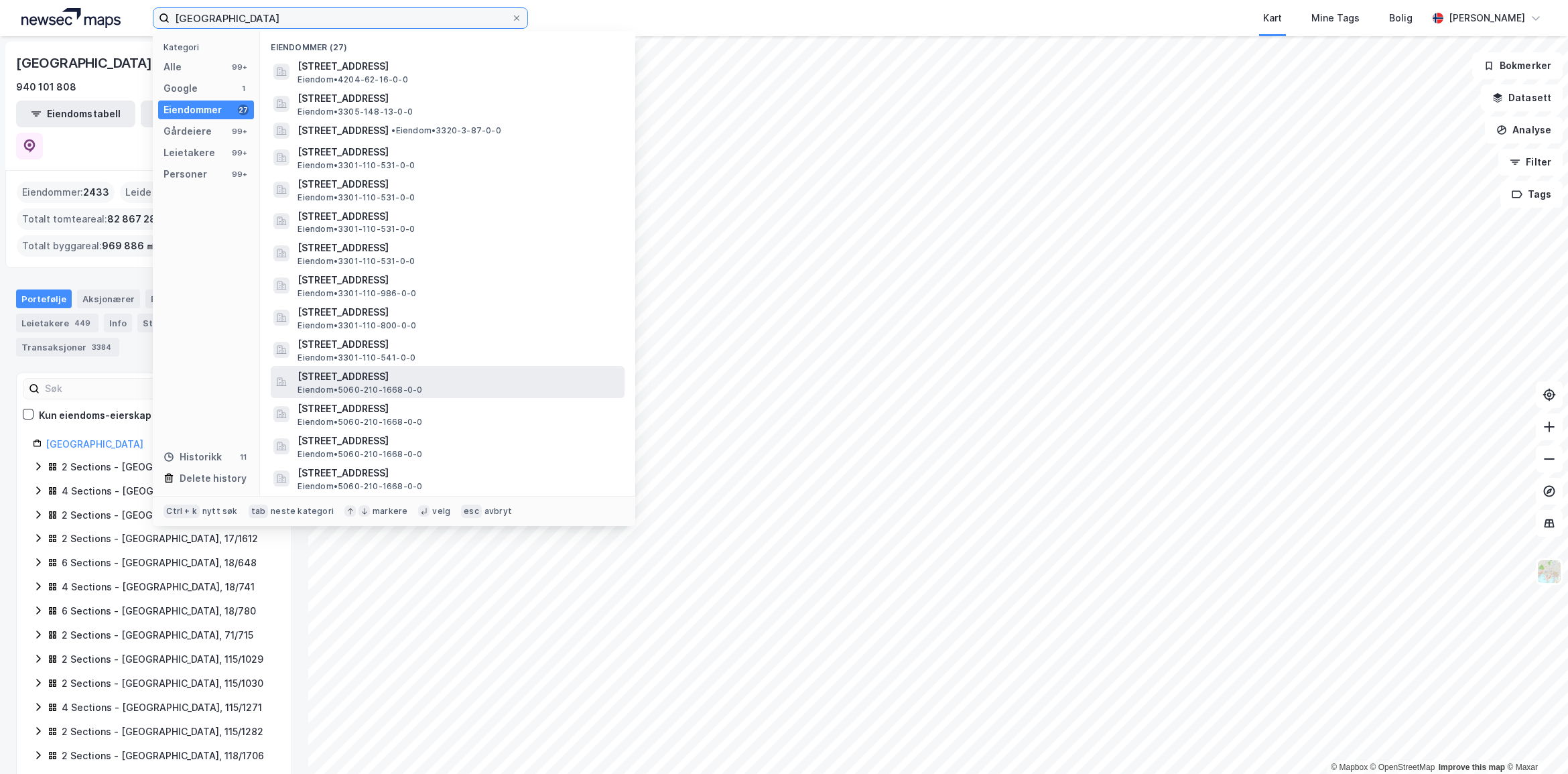
scroll to position [319, 0]
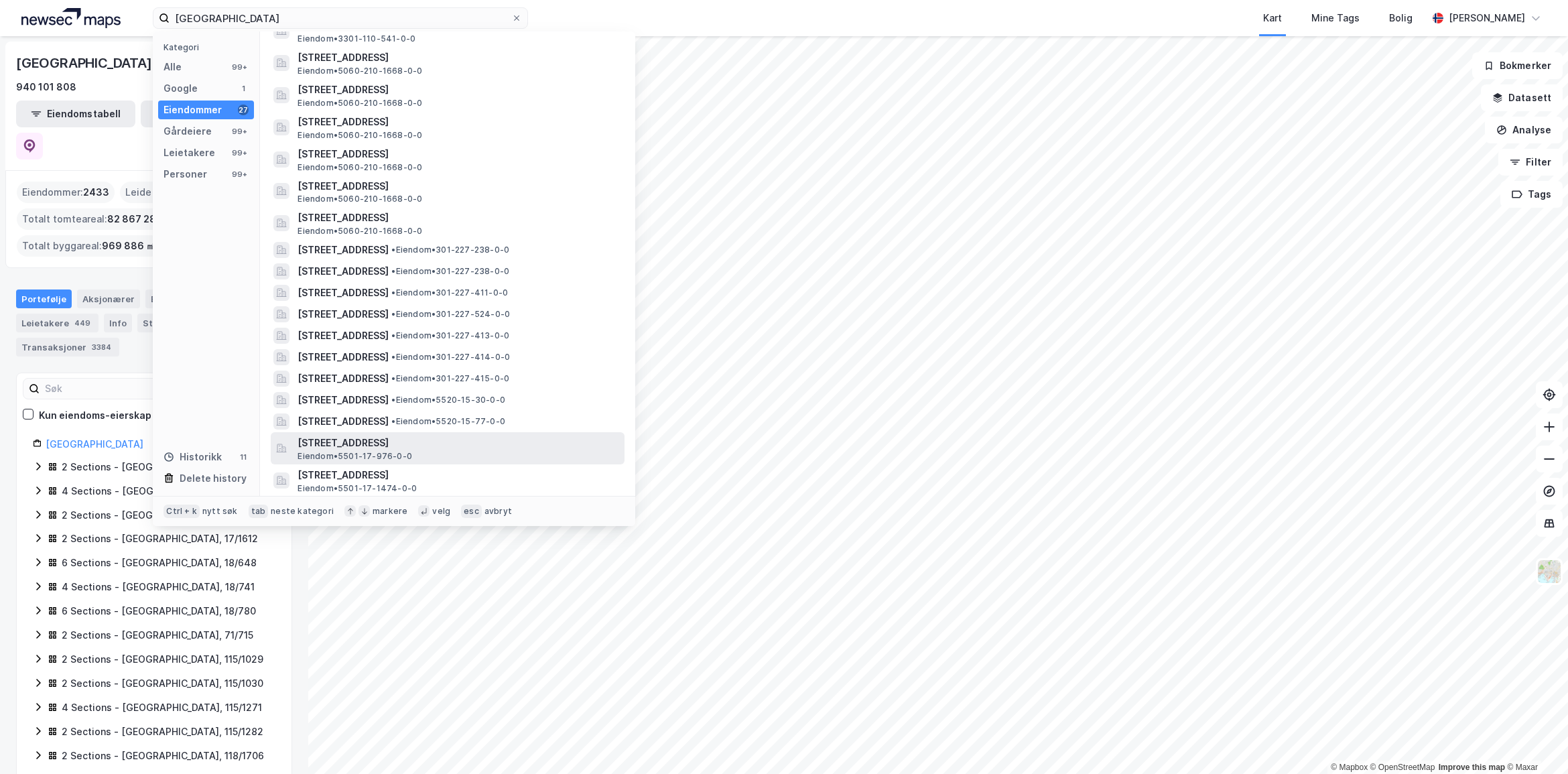
click at [367, 444] on span "[STREET_ADDRESS]" at bounding box center [459, 443] width 322 height 16
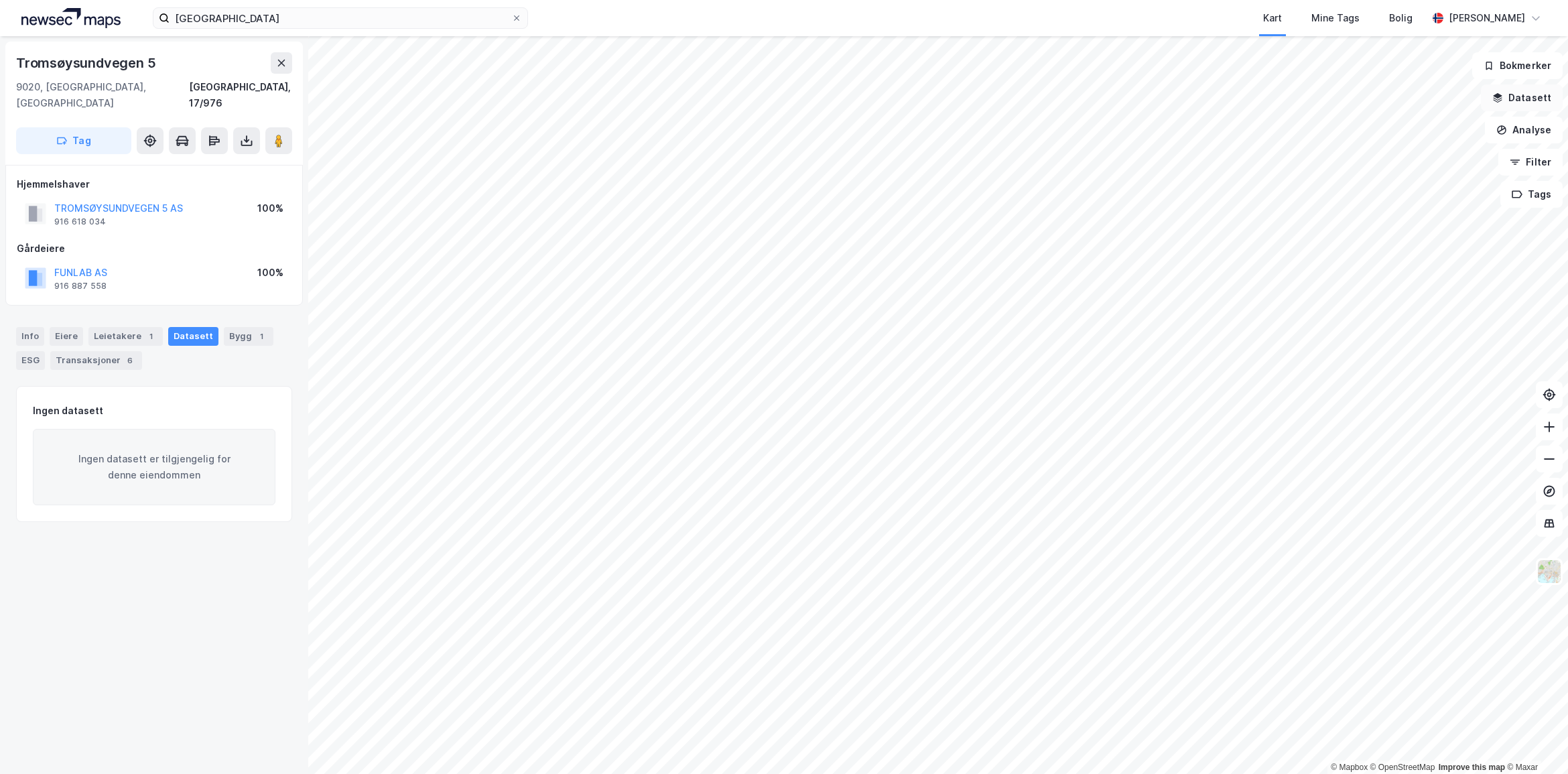
click at [1539, 89] on button "Datasett" at bounding box center [1522, 98] width 82 height 27
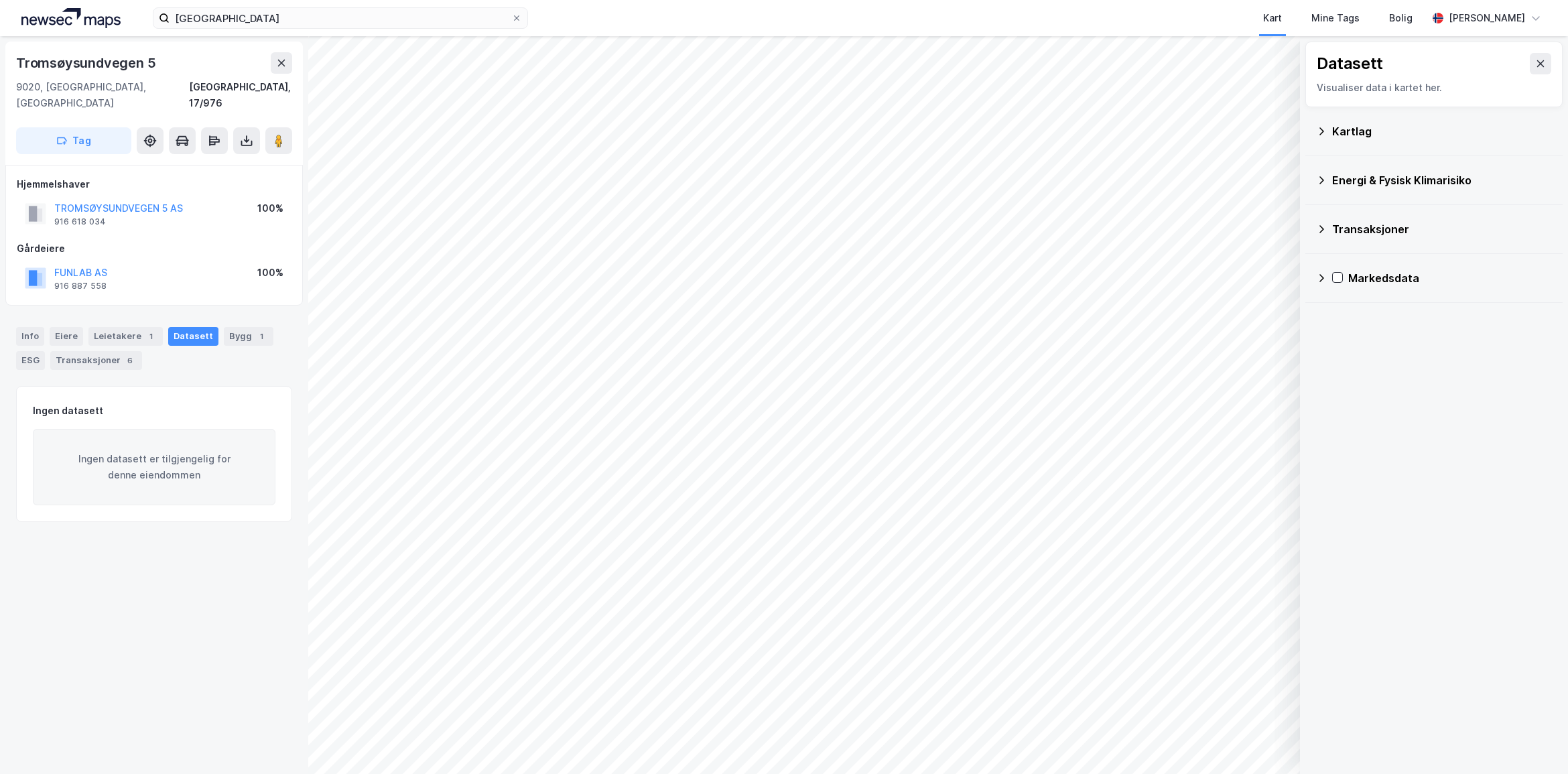
click at [1338, 137] on div "Kartlag" at bounding box center [1442, 131] width 220 height 16
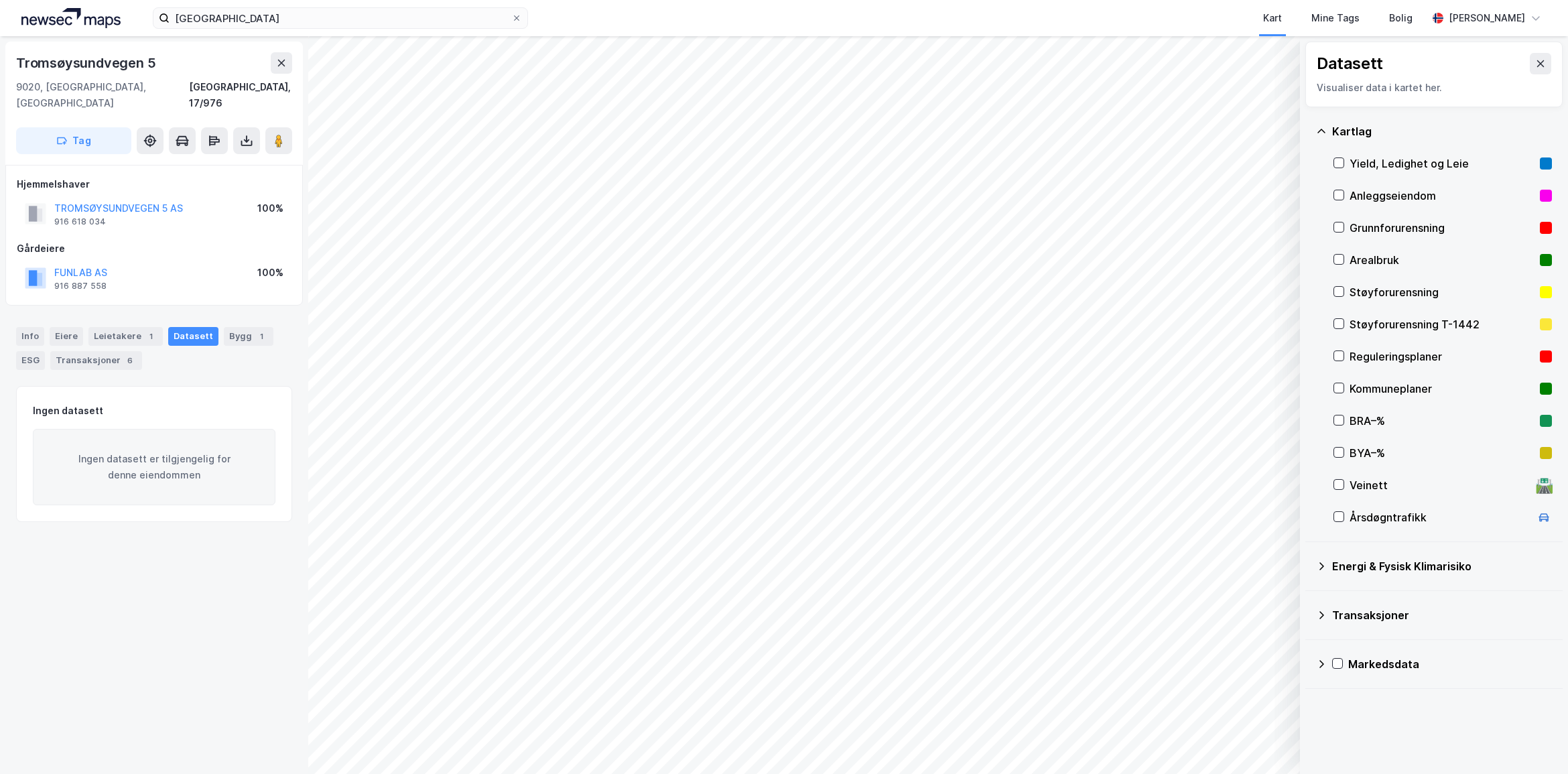
click at [1325, 669] on icon at bounding box center [1321, 664] width 11 height 11
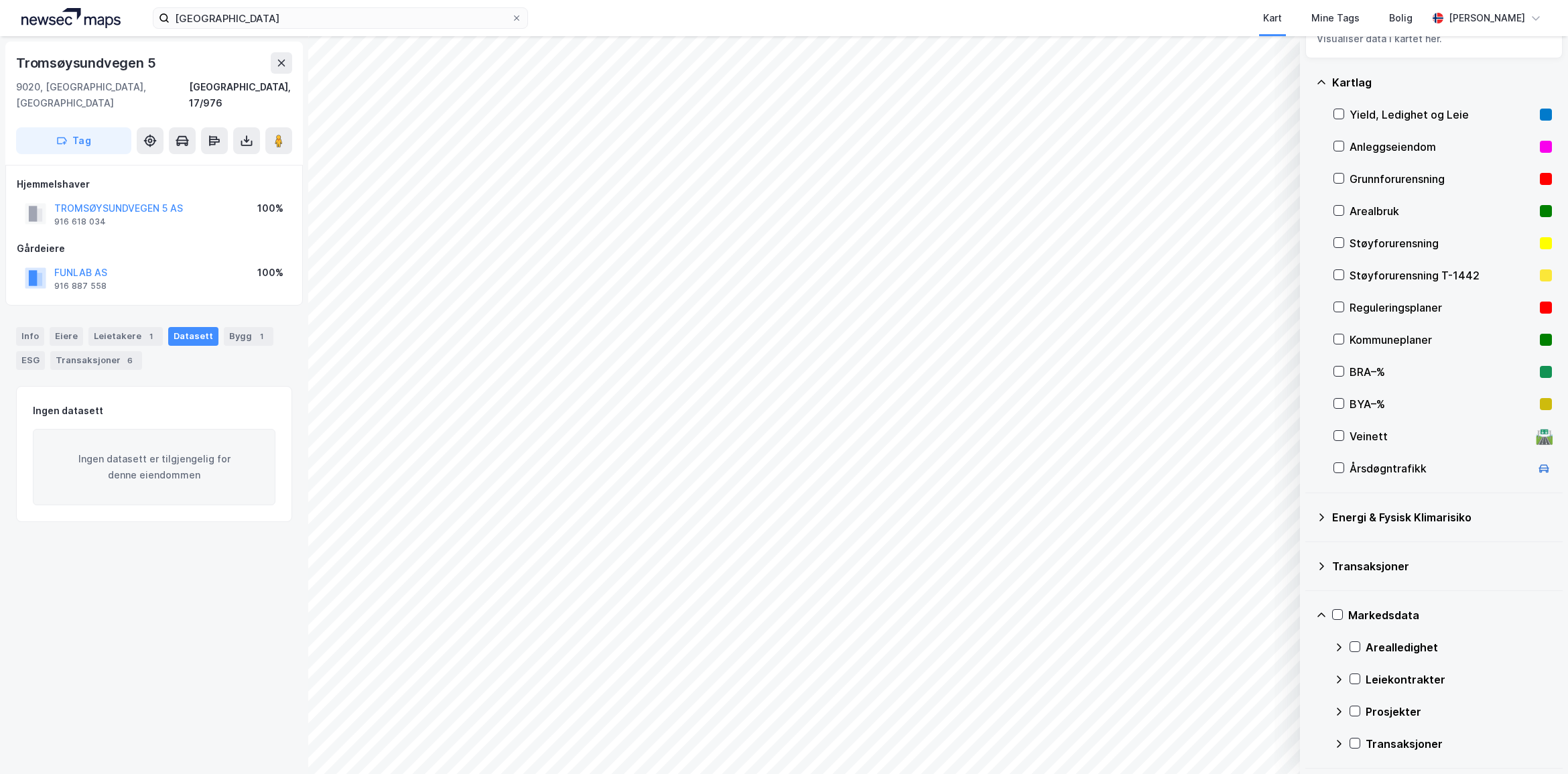
click at [1336, 751] on div "Transaksjoner" at bounding box center [1443, 743] width 219 height 32
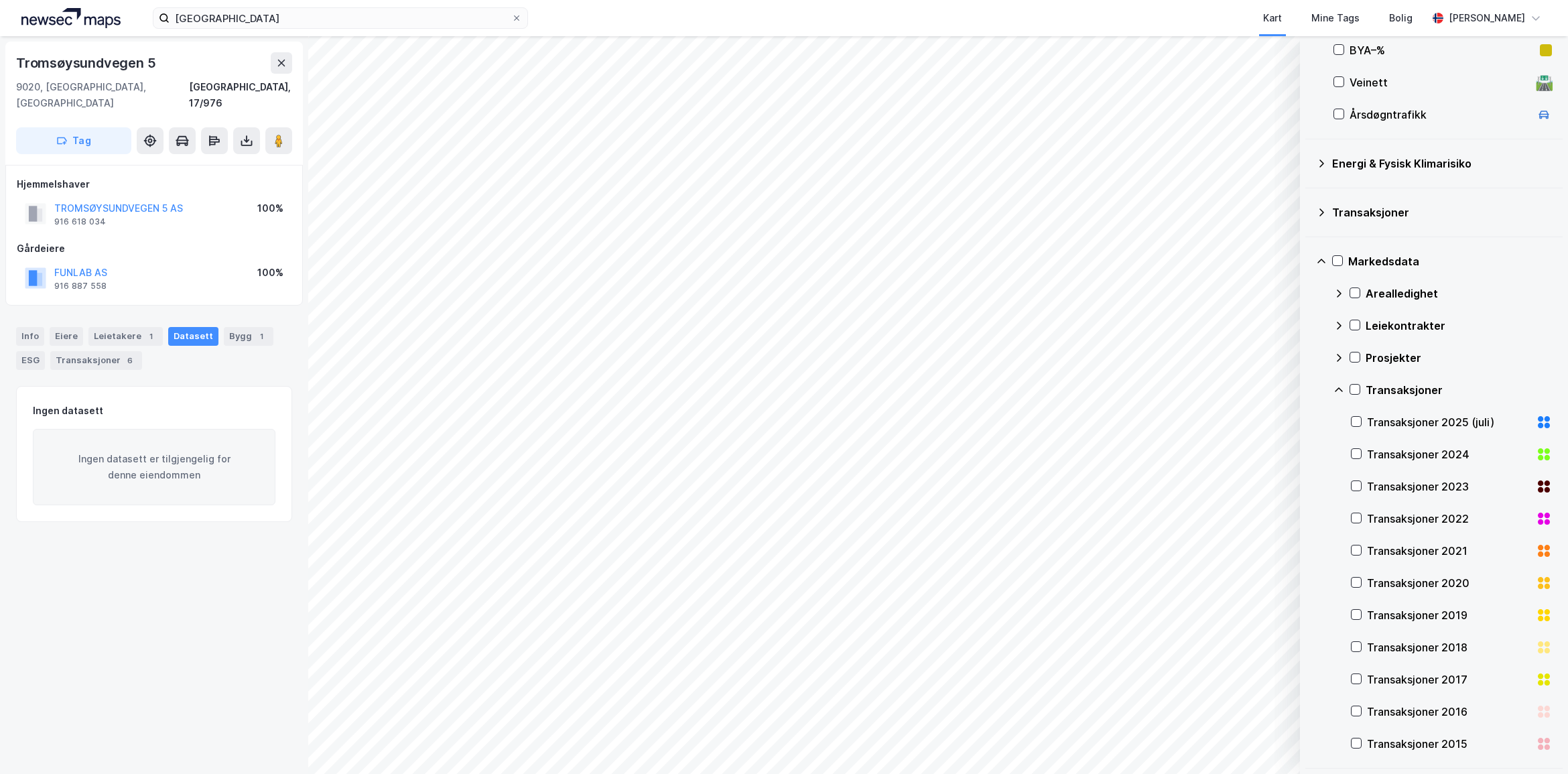
click at [1373, 389] on div "Transaksjoner" at bounding box center [1459, 389] width 187 height 16
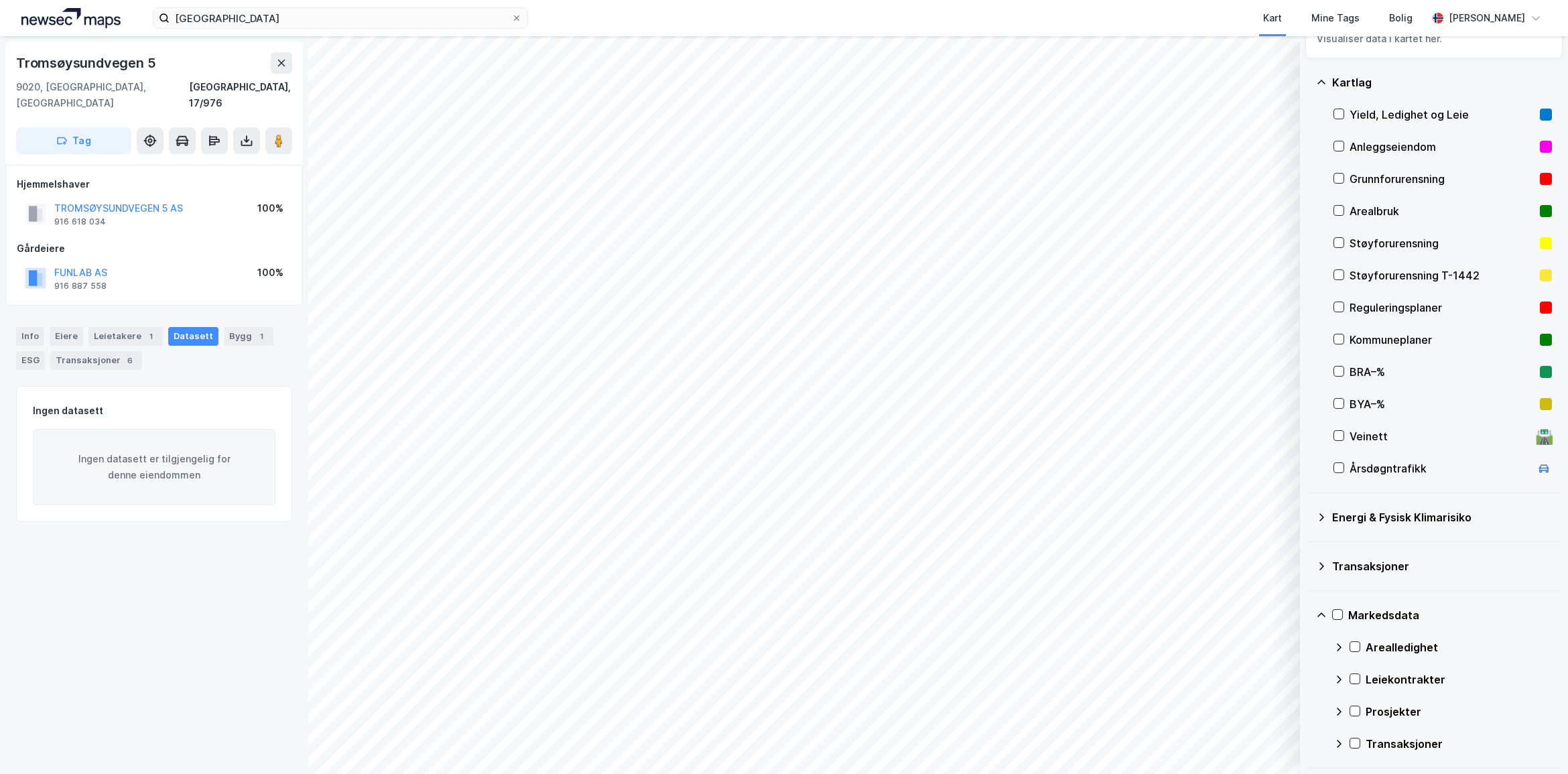
scroll to position [49, 0]
click at [1327, 615] on div "Markedsdata" at bounding box center [1433, 615] width 236 height 32
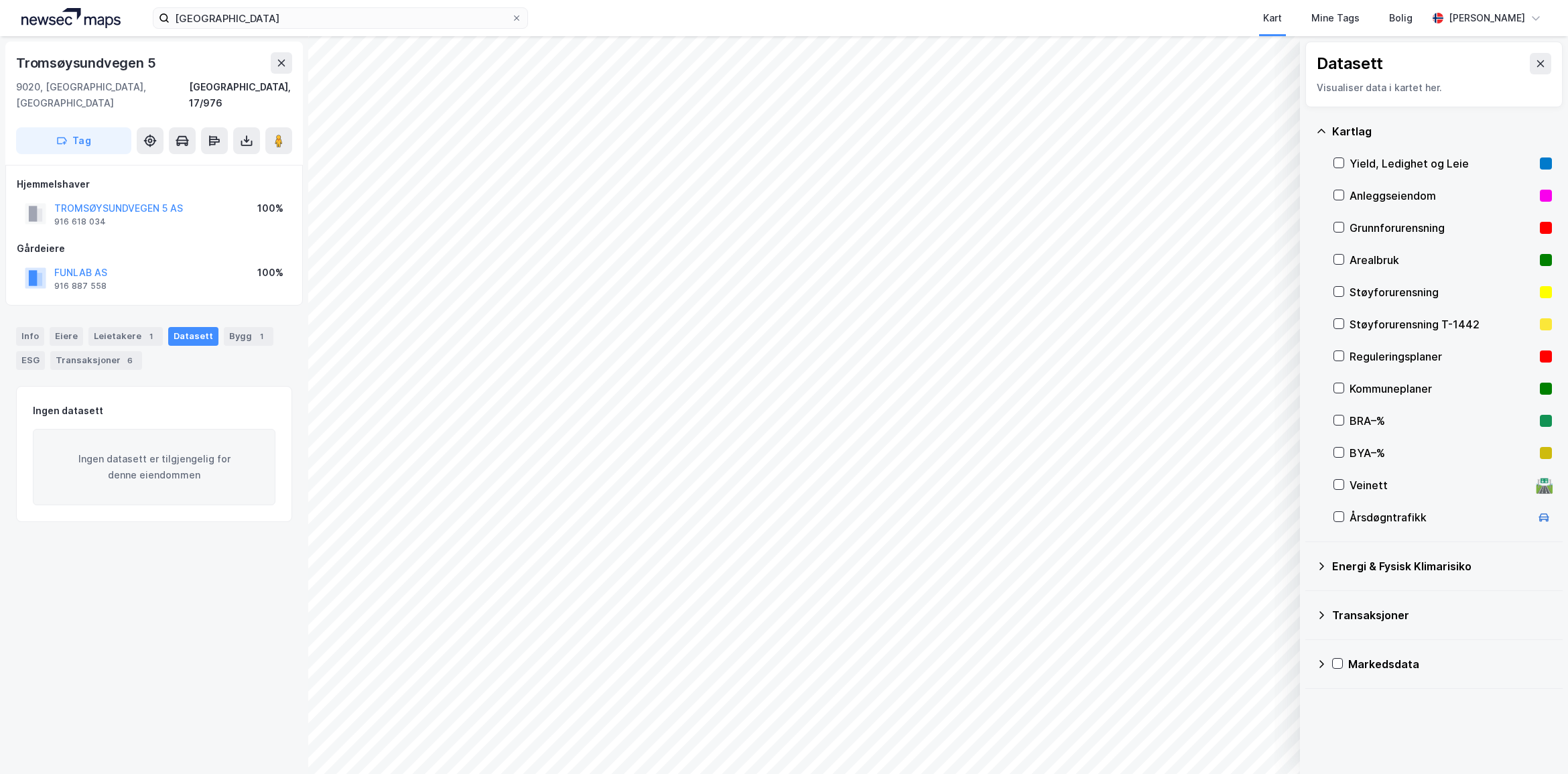
click at [1328, 614] on div "Transaksjoner" at bounding box center [1433, 615] width 236 height 32
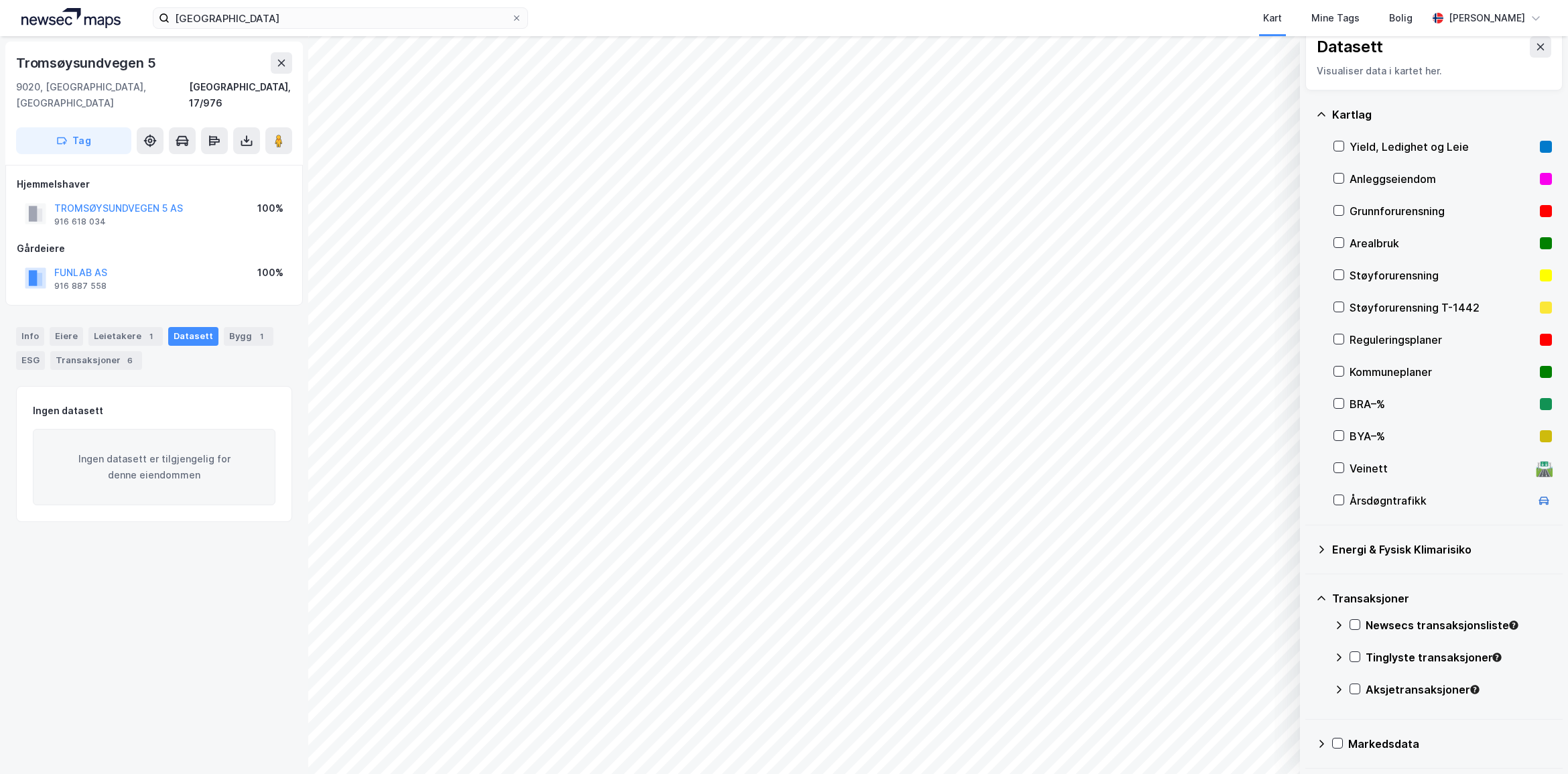
click at [1341, 661] on icon at bounding box center [1339, 657] width 11 height 11
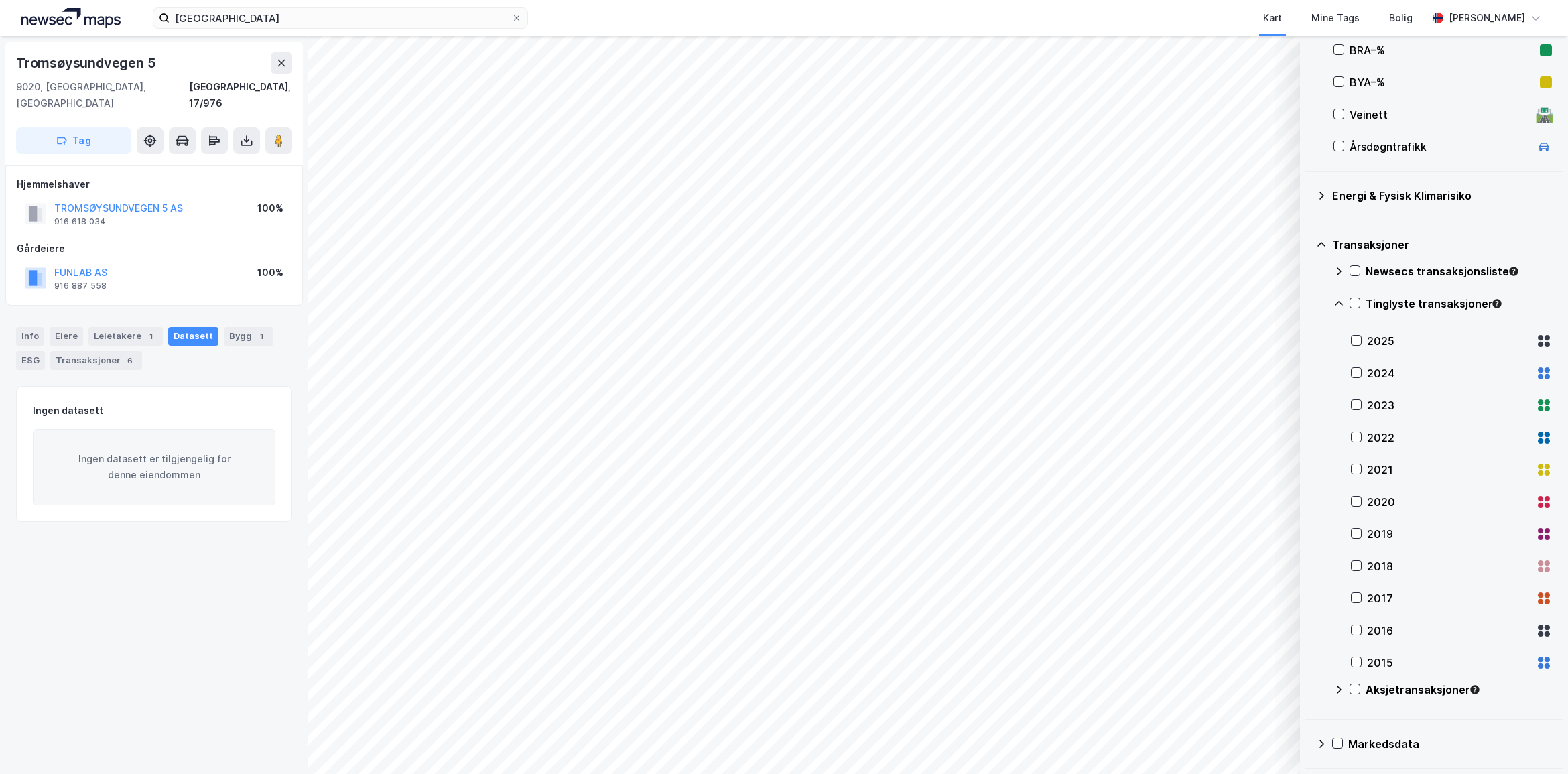
click at [1362, 414] on div "2023" at bounding box center [1451, 405] width 201 height 32
click at [1369, 376] on div "2024" at bounding box center [1449, 373] width 164 height 16
click at [1355, 337] on icon at bounding box center [1356, 340] width 9 height 9
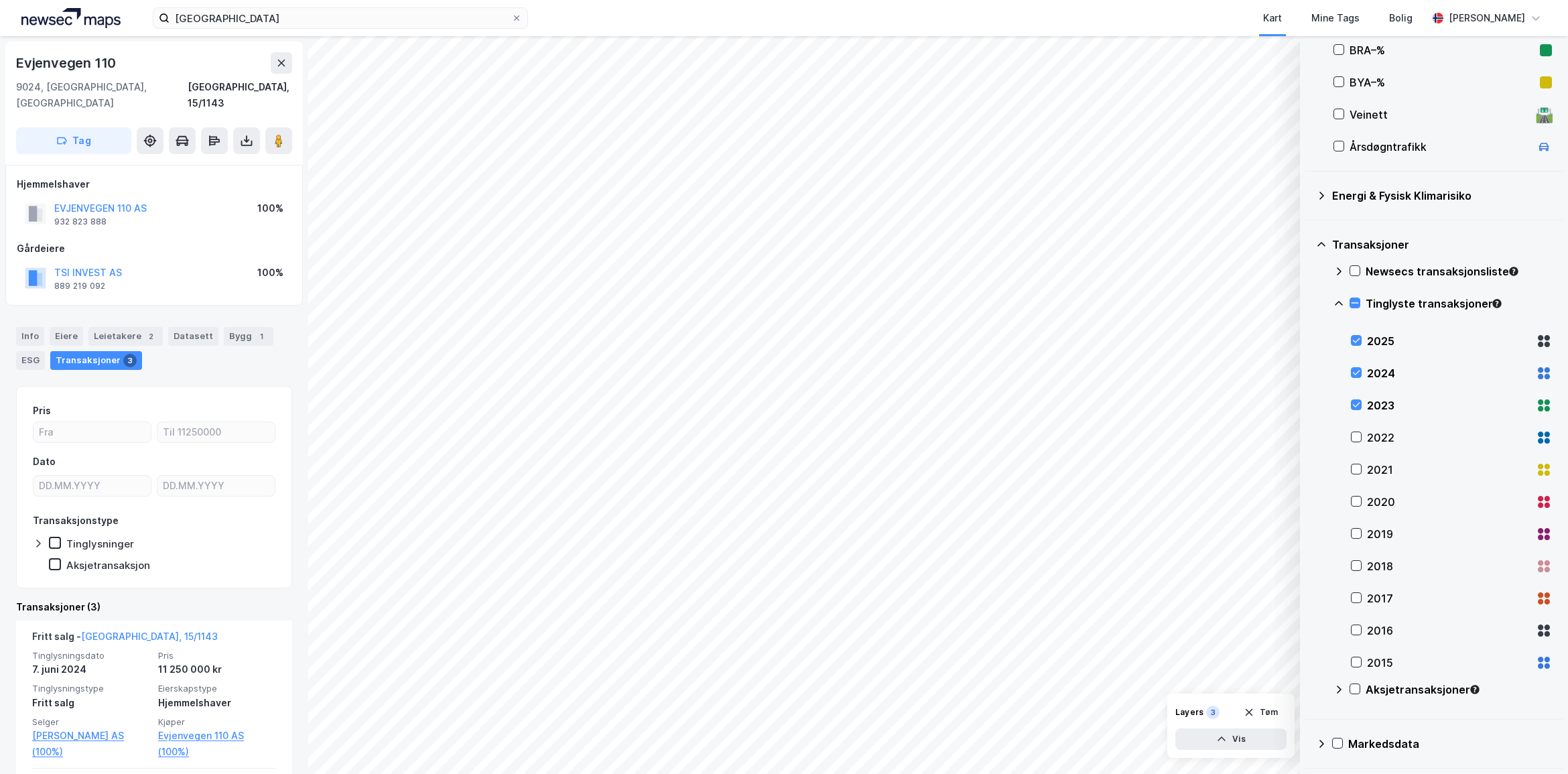
click at [1361, 397] on div "2023" at bounding box center [1451, 405] width 201 height 32
click at [1359, 377] on icon at bounding box center [1356, 372] width 9 height 9
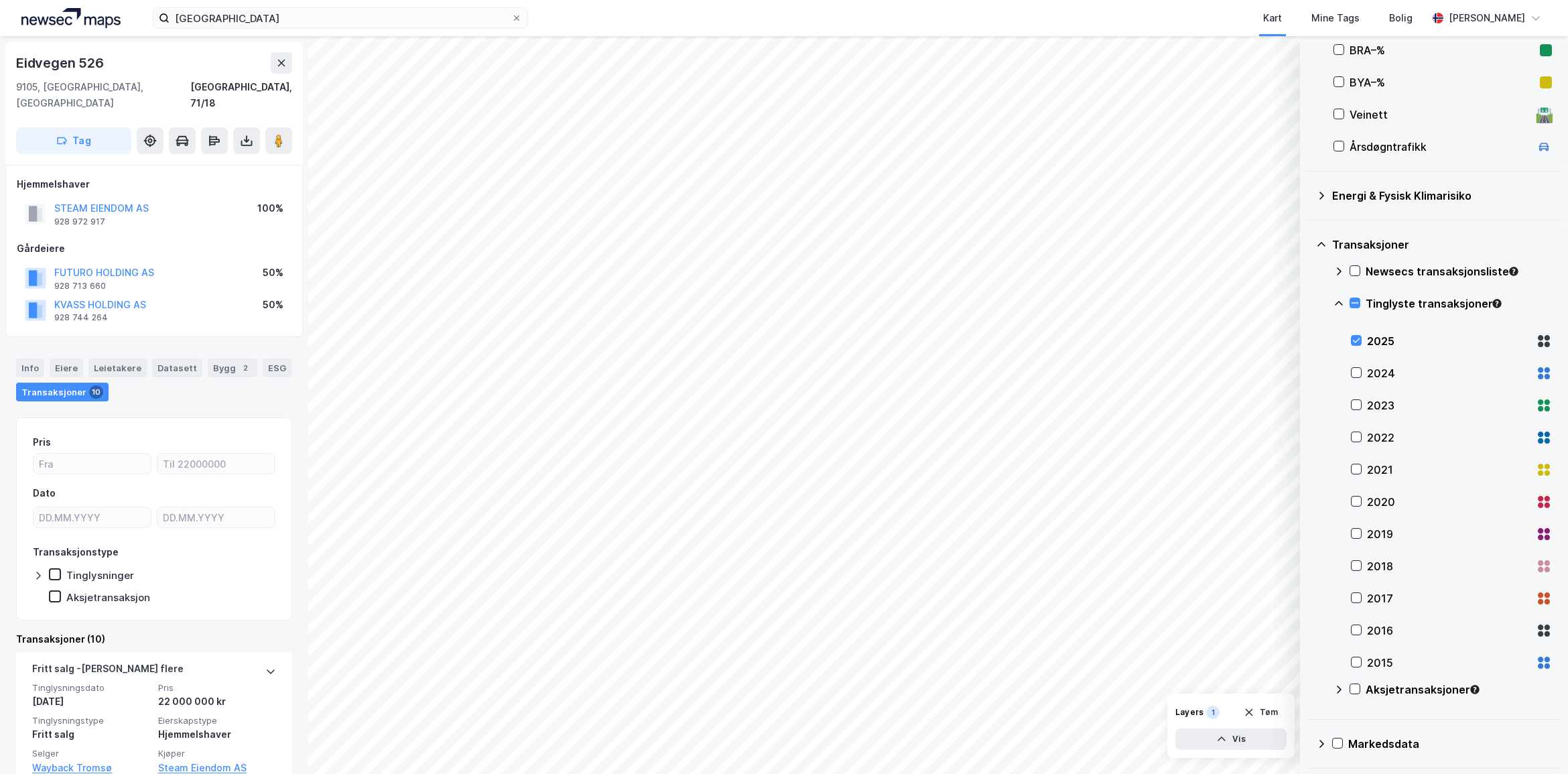
click at [1373, 367] on div "2024" at bounding box center [1449, 373] width 164 height 16
click at [680, 773] on html "tromsø Kart Mine Tags Bolig [PERSON_NAME] © Mapbox © OpenStreetMap Improve this…" at bounding box center [784, 387] width 1568 height 774
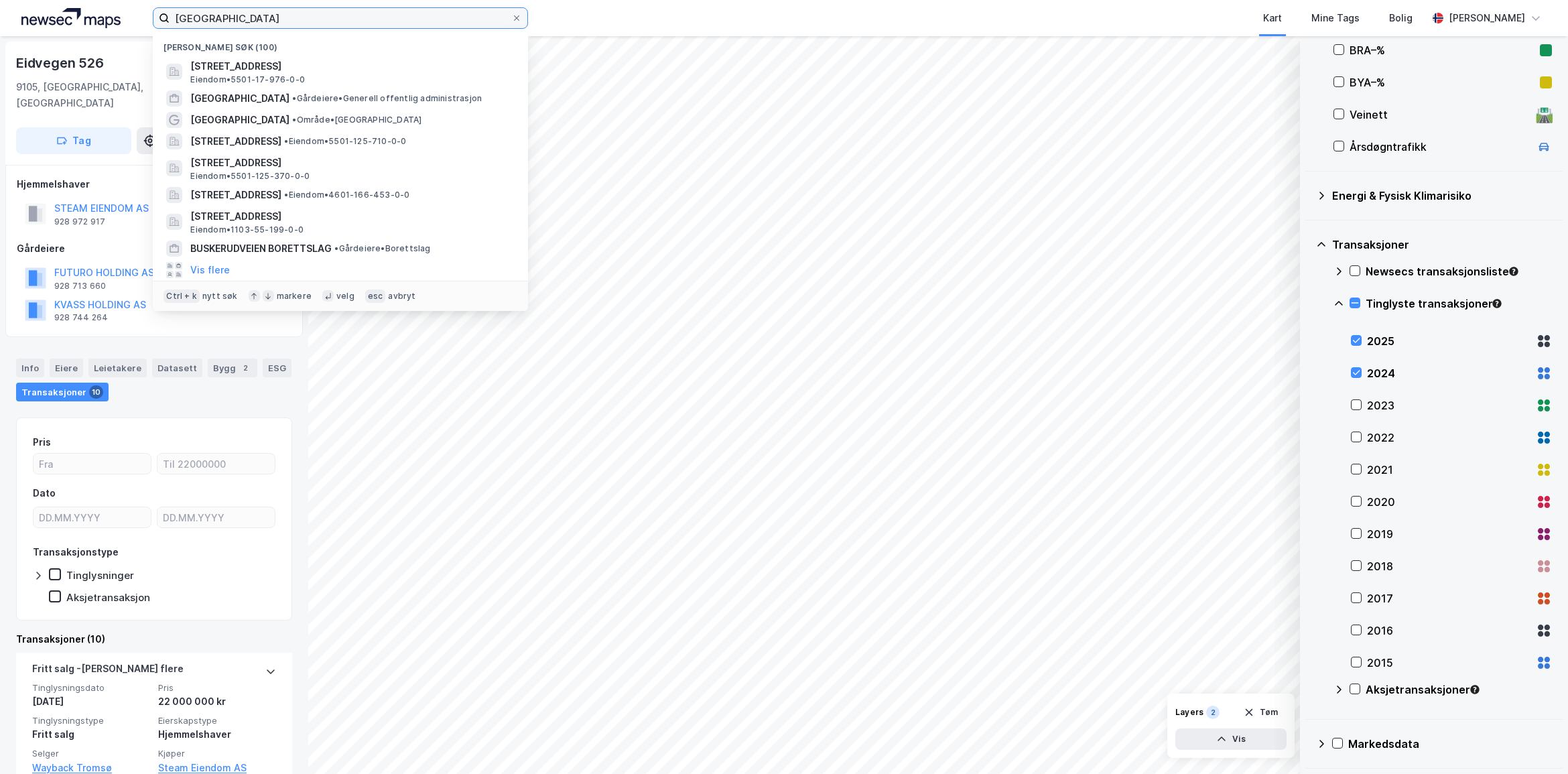
drag, startPoint x: 229, startPoint y: 18, endPoint x: 80, endPoint y: 14, distance: 149.1
click at [80, 14] on div "tromsø Nylige søk (100) [STREET_ADDRESS] • 5501-17-976-0-0 [GEOGRAPHIC_DATA] • …" at bounding box center [784, 18] width 1568 height 36
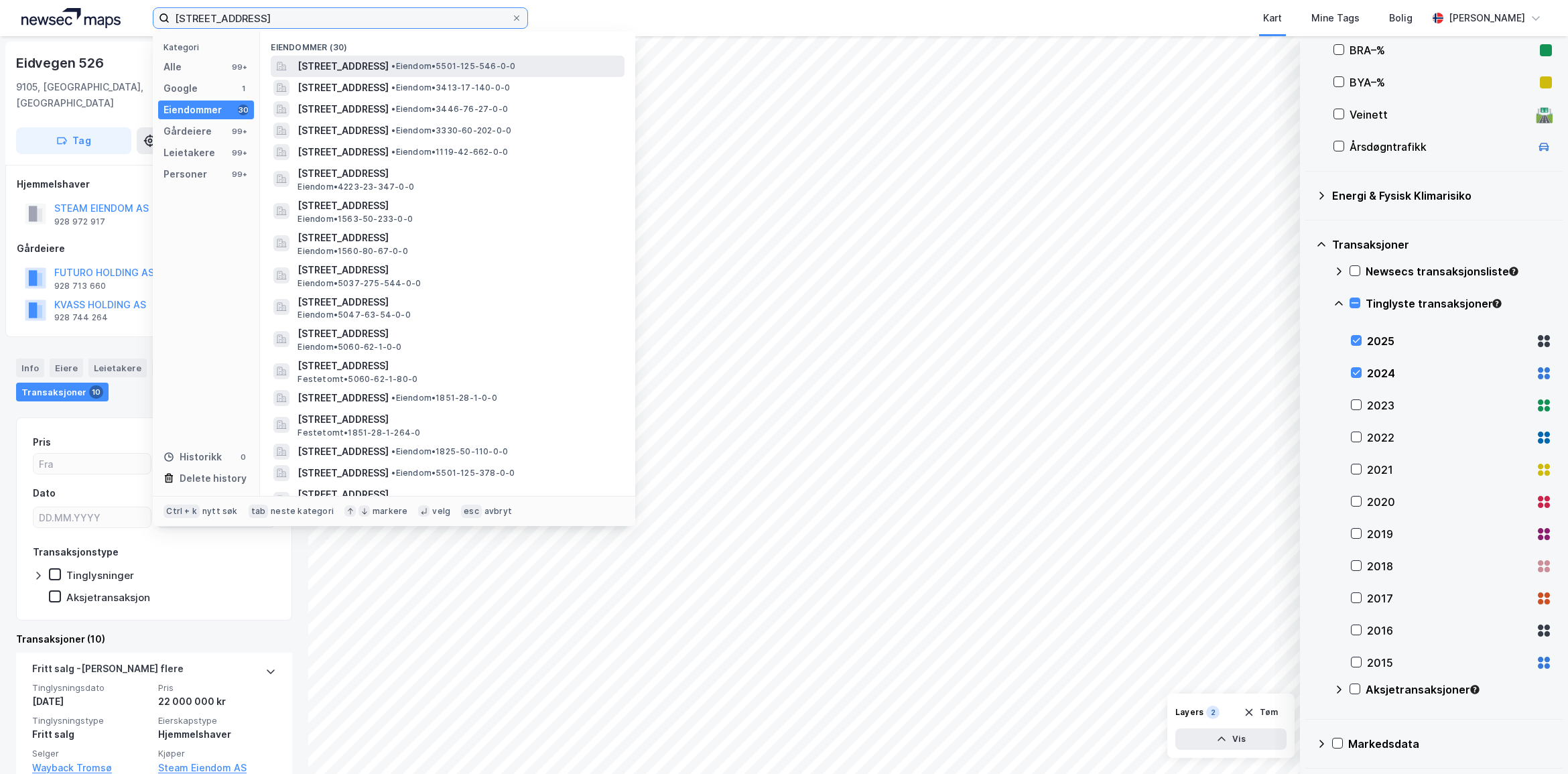
type input "[STREET_ADDRESS]"
click at [439, 56] on div "[STREET_ADDRESS] • Eiendom • 5501-125-546-0-0" at bounding box center [447, 66] width 354 height 21
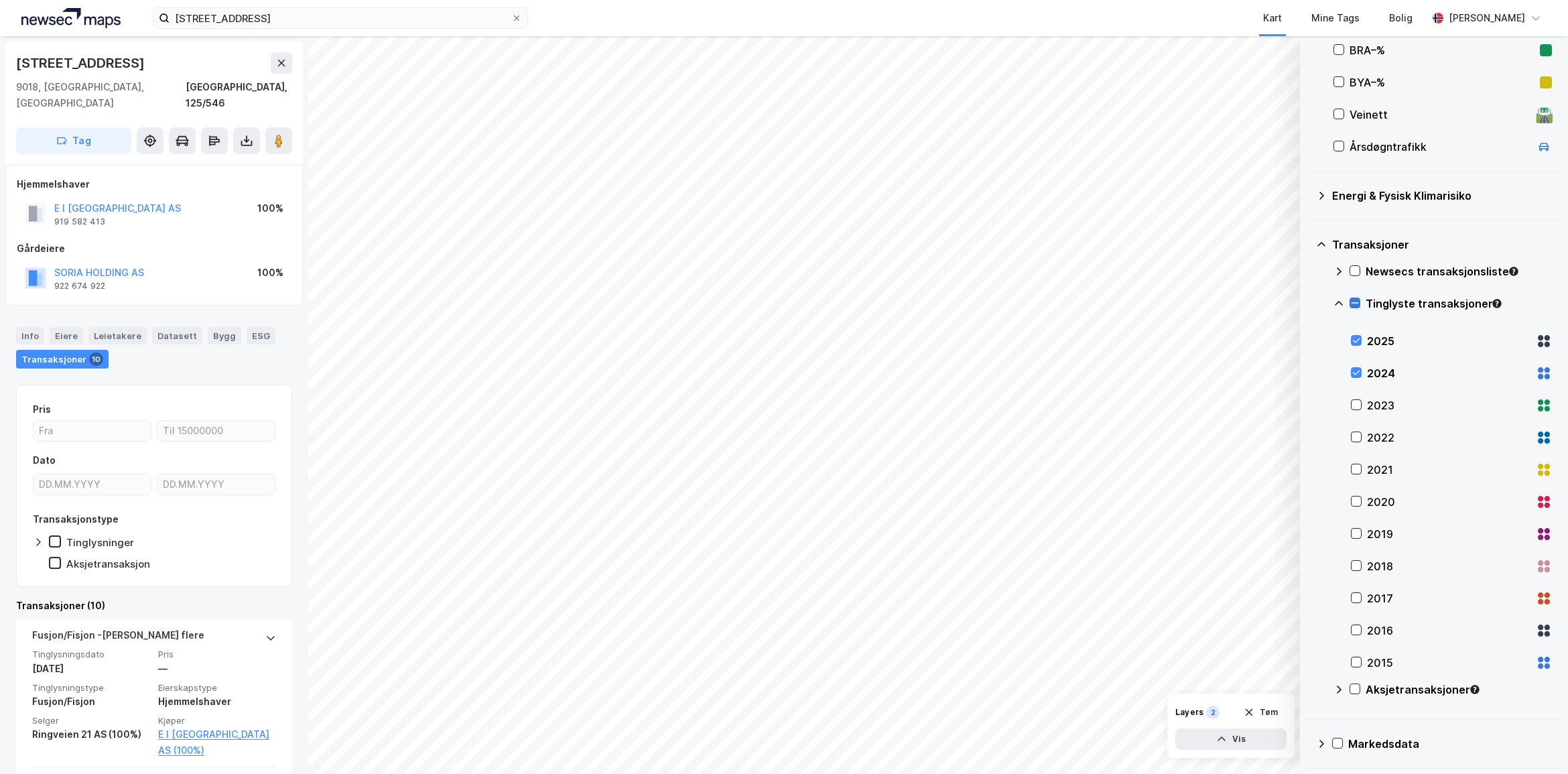
click at [1357, 305] on icon at bounding box center [1354, 303] width 9 height 9
click at [1352, 342] on icon at bounding box center [1356, 340] width 9 height 9
click at [1362, 302] on div "Tinglyste transaksjoner" at bounding box center [1443, 308] width 219 height 32
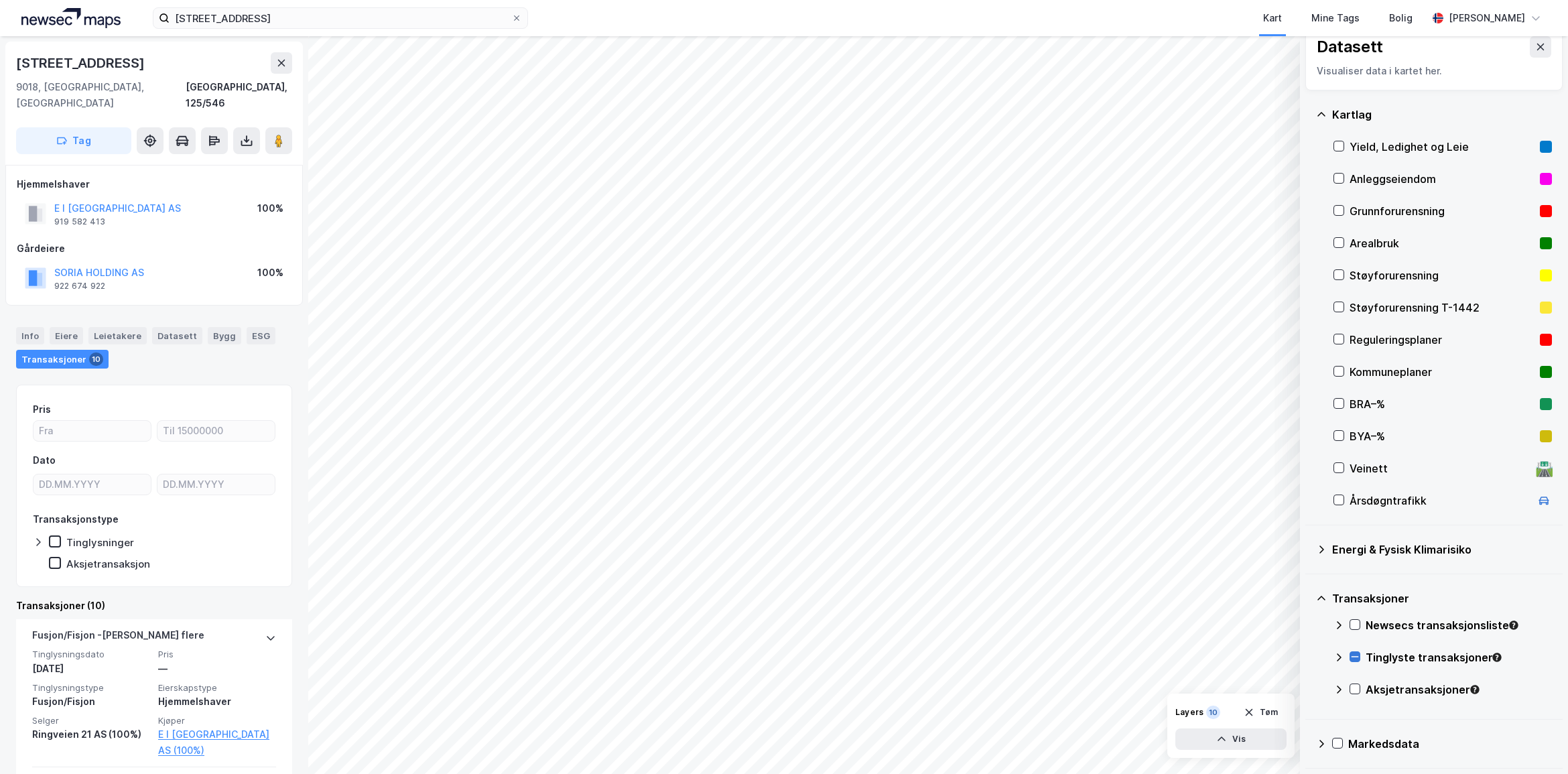
scroll to position [17, 0]
click at [1352, 657] on icon at bounding box center [1355, 657] width 7 height 1
click at [1350, 655] on icon at bounding box center [1354, 657] width 9 height 9
